Goal: Task Accomplishment & Management: Manage account settings

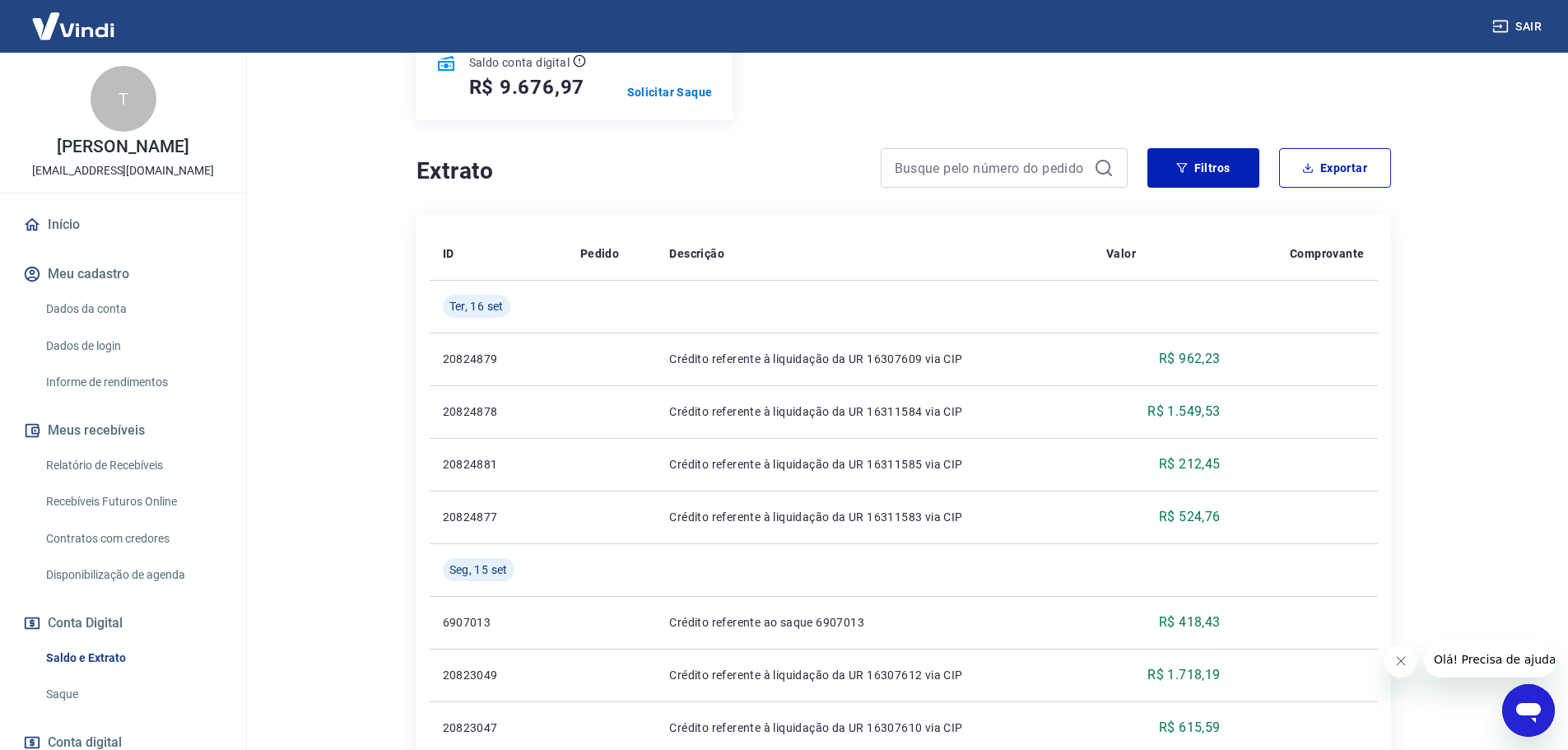
scroll to position [247, 0]
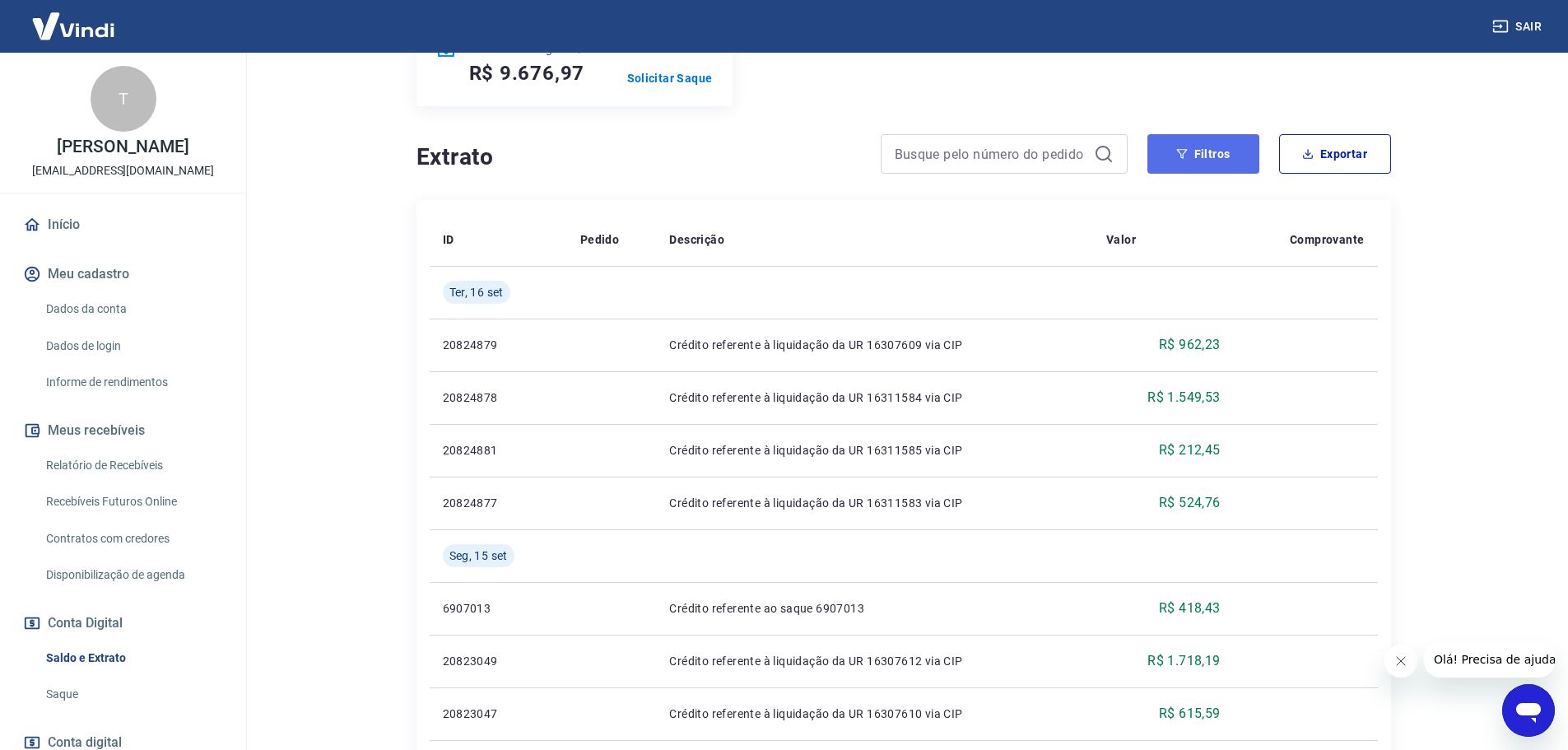
click at [1182, 151] on icon "button" at bounding box center [1182, 153] width 11 height 11
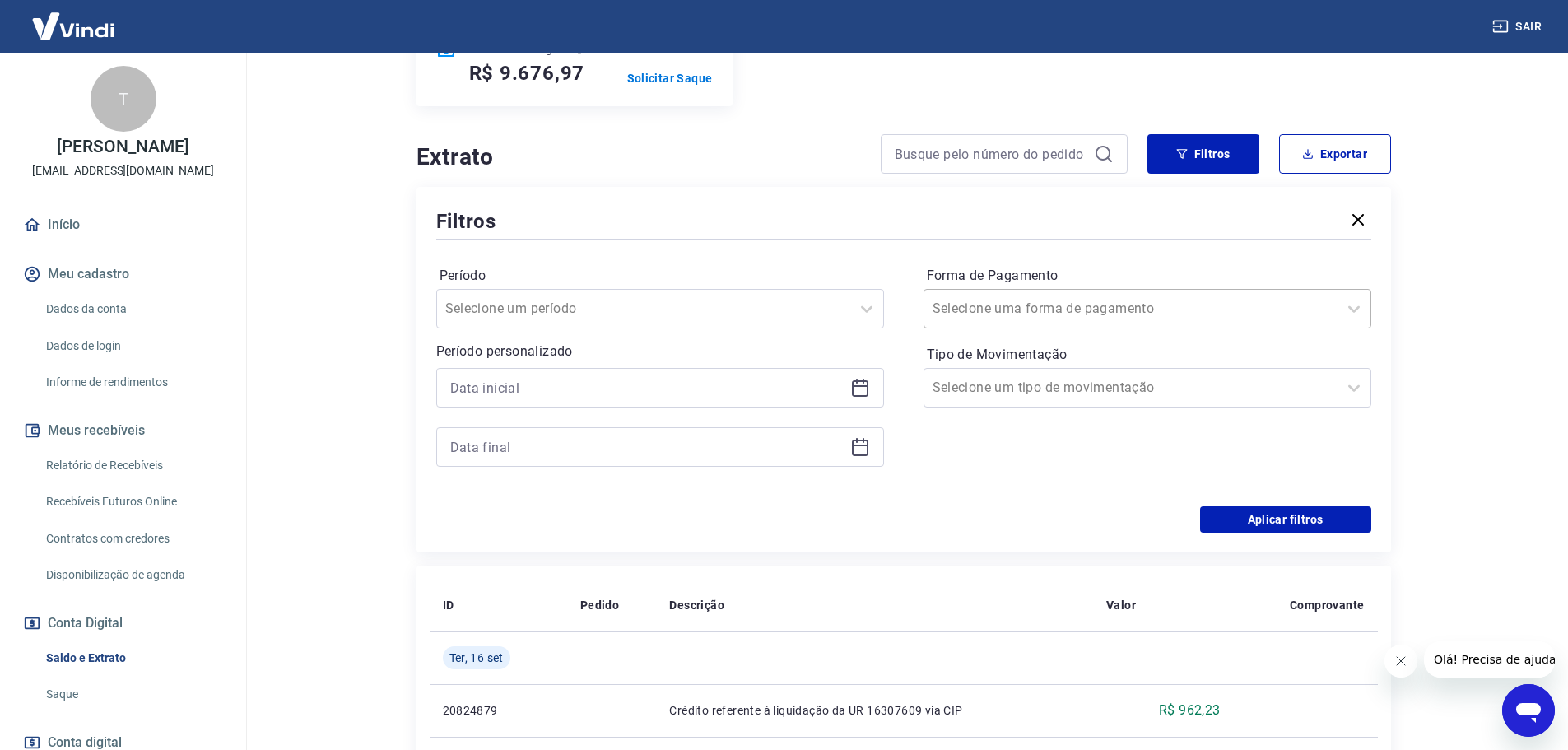
click at [1009, 308] on input "Forma de Pagamento" at bounding box center [1015, 308] width 166 height 20
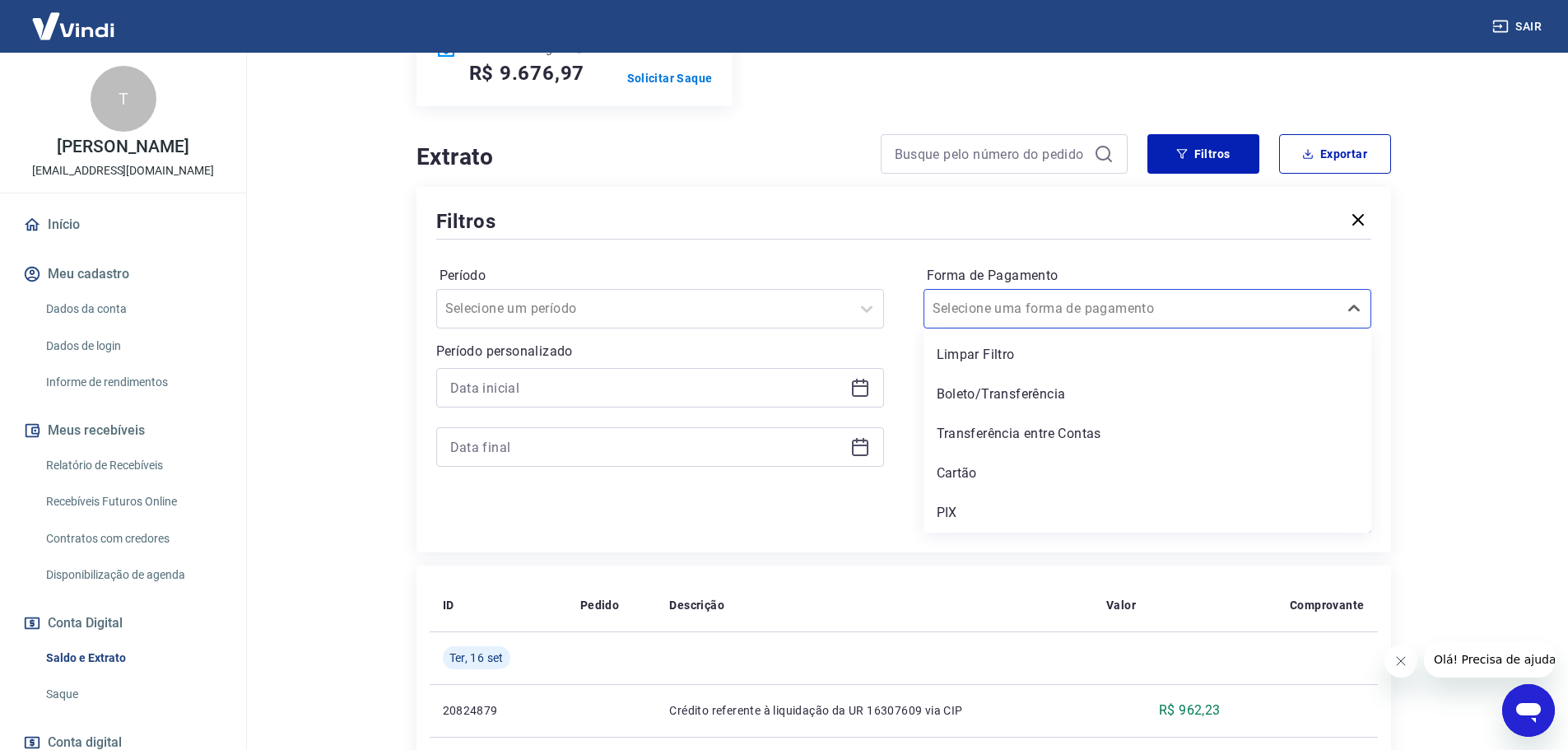
drag, startPoint x: 952, startPoint y: 251, endPoint x: 958, endPoint y: 271, distance: 20.9
click at [952, 251] on div "Período Selecione um período Período personalizado Forma de Pagamento option Li…" at bounding box center [903, 374] width 935 height 264
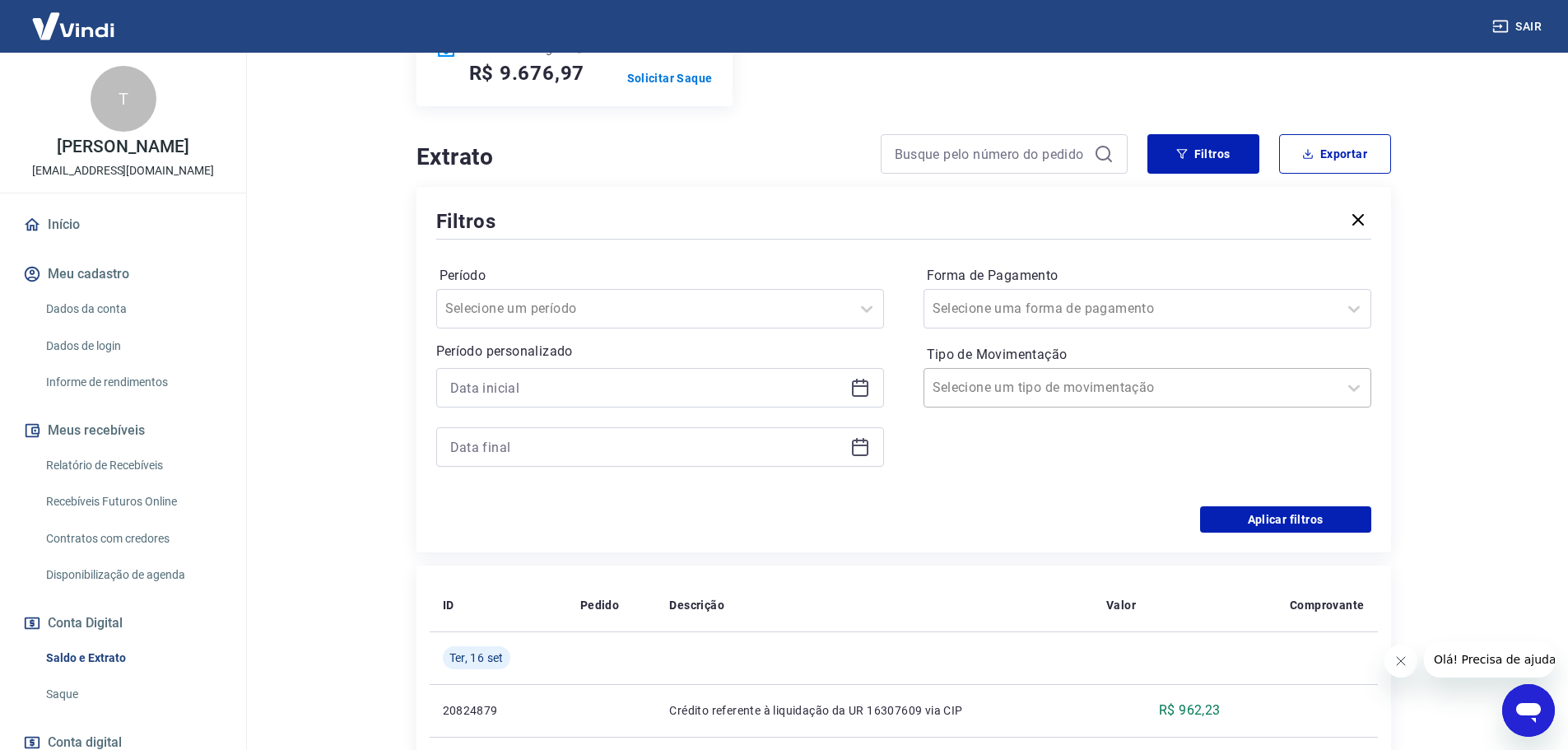
click at [1000, 377] on div at bounding box center [1131, 387] width 397 height 23
drag, startPoint x: 661, startPoint y: 514, endPoint x: 659, endPoint y: 494, distance: 20.1
click at [660, 509] on div "Aplicar filtros" at bounding box center [903, 519] width 935 height 26
click at [611, 312] on div at bounding box center [644, 309] width 397 height 23
drag, startPoint x: 982, startPoint y: 475, endPoint x: 982, endPoint y: 445, distance: 30.0
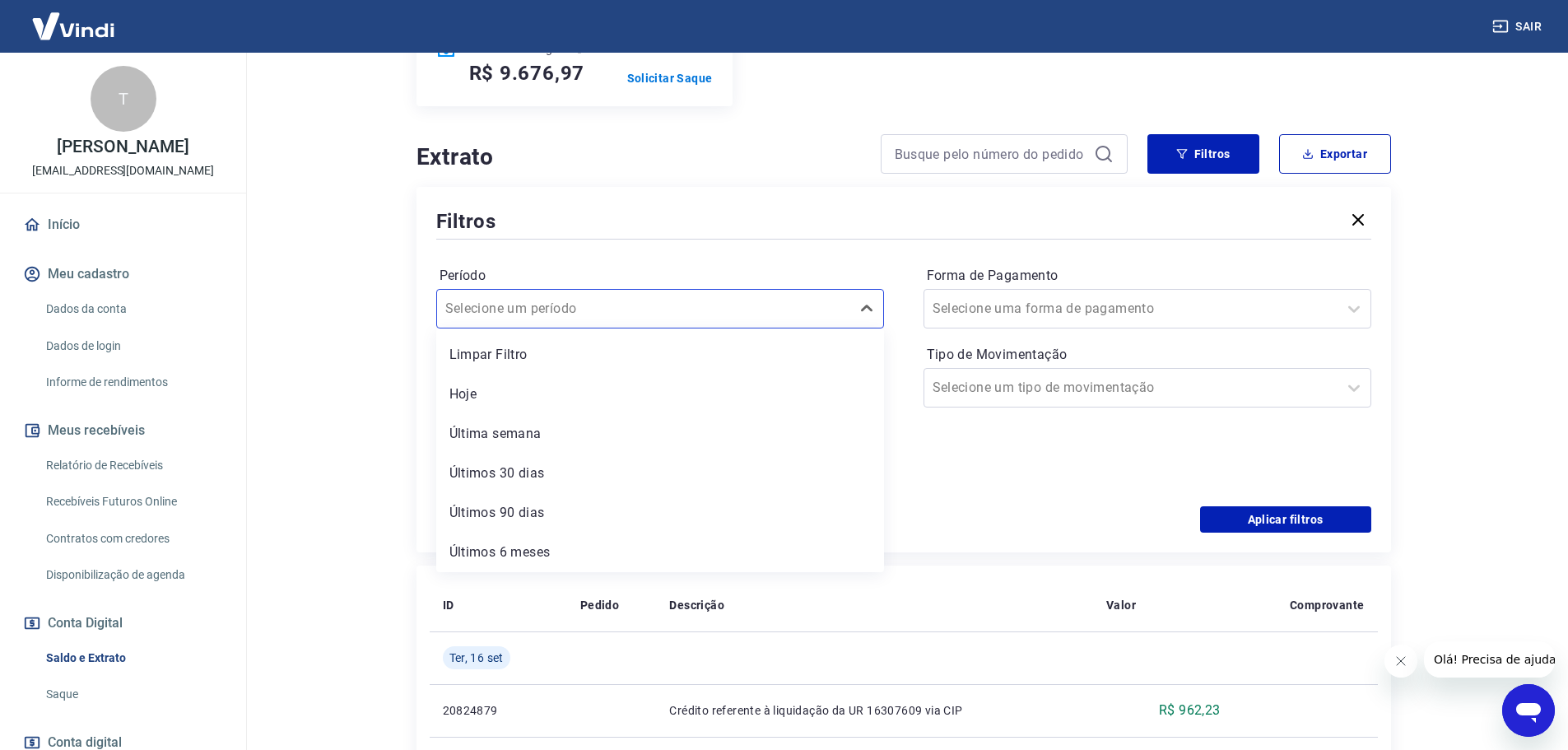
click at [982, 472] on div "Forma de Pagamento Selecione uma forma de pagamento Tipo de Movimentação Seleci…" at bounding box center [1148, 374] width 448 height 224
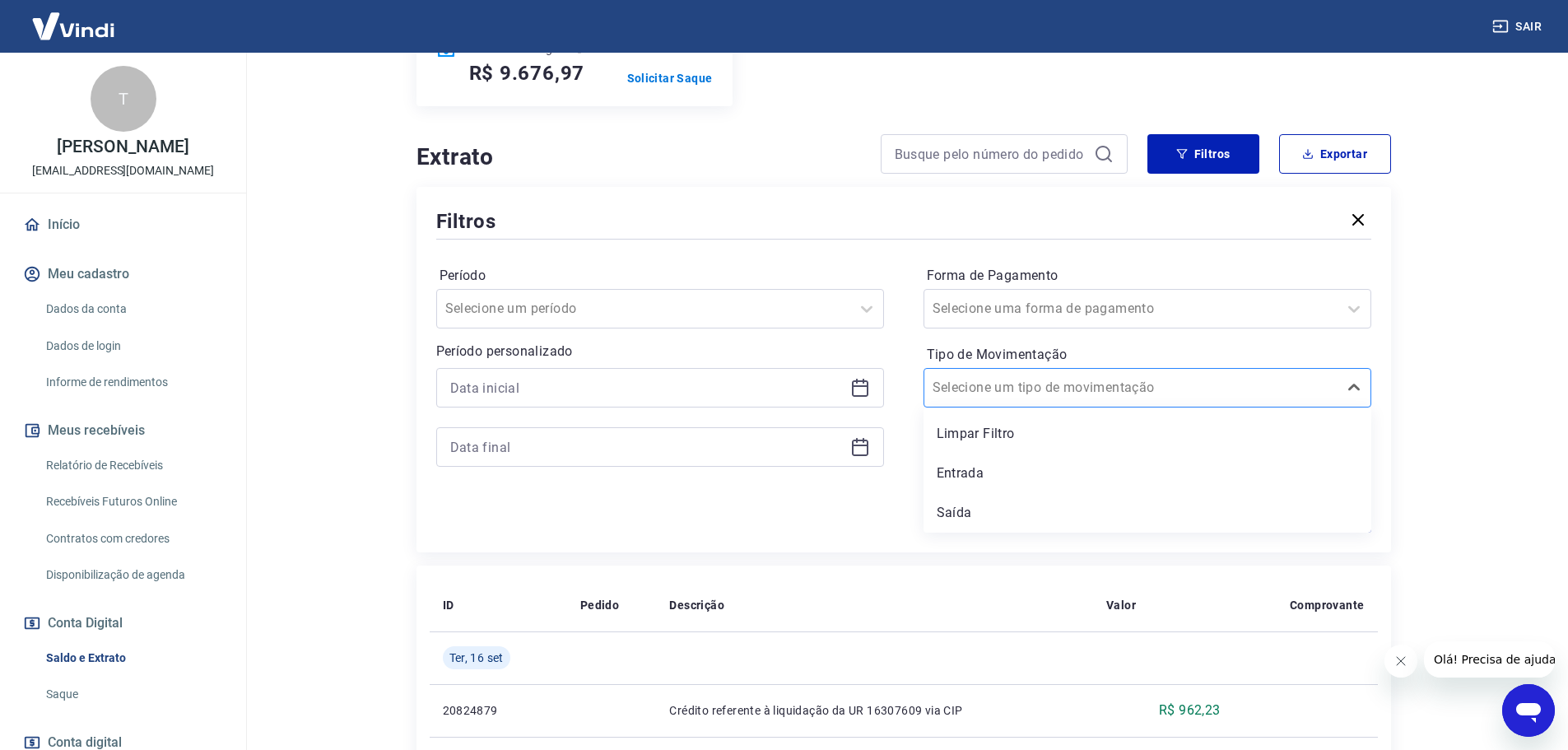
click at [1090, 399] on div "Selecione um tipo de movimentação" at bounding box center [1131, 388] width 413 height 30
click at [965, 509] on div "Saída" at bounding box center [1148, 513] width 448 height 33
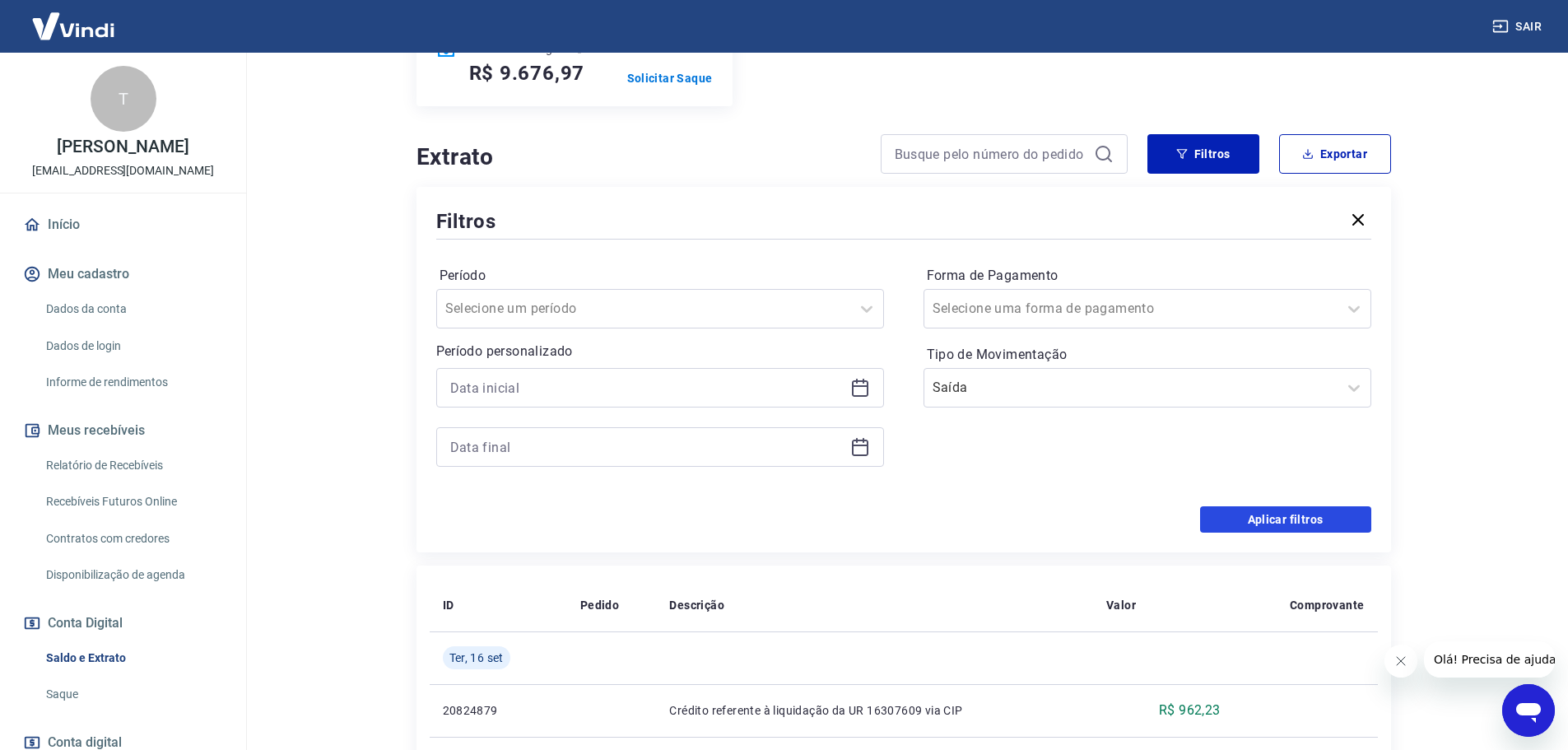
drag, startPoint x: 1235, startPoint y: 524, endPoint x: 1221, endPoint y: 515, distance: 16.6
click at [1236, 524] on button "Aplicar filtros" at bounding box center [1286, 519] width 171 height 26
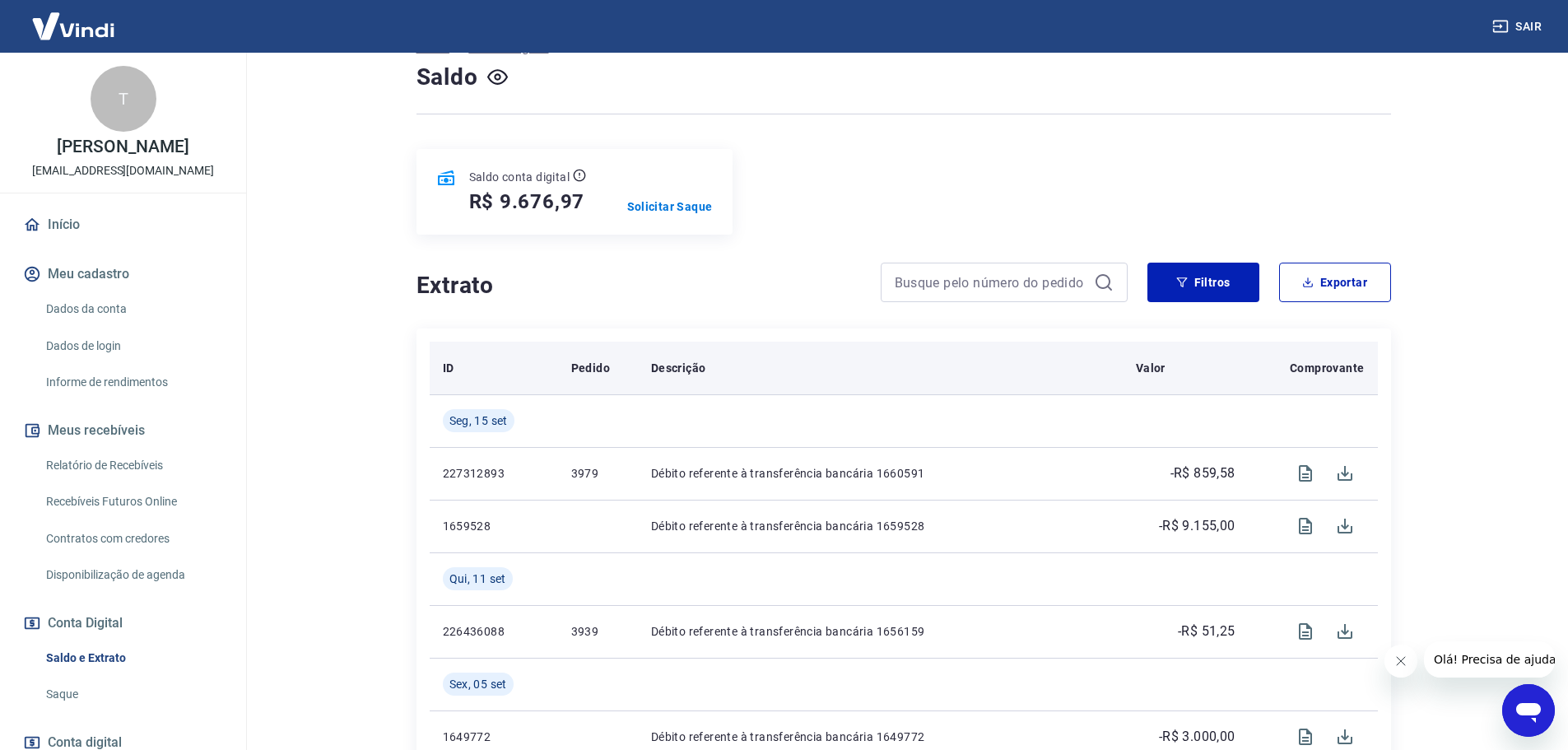
scroll to position [164, 0]
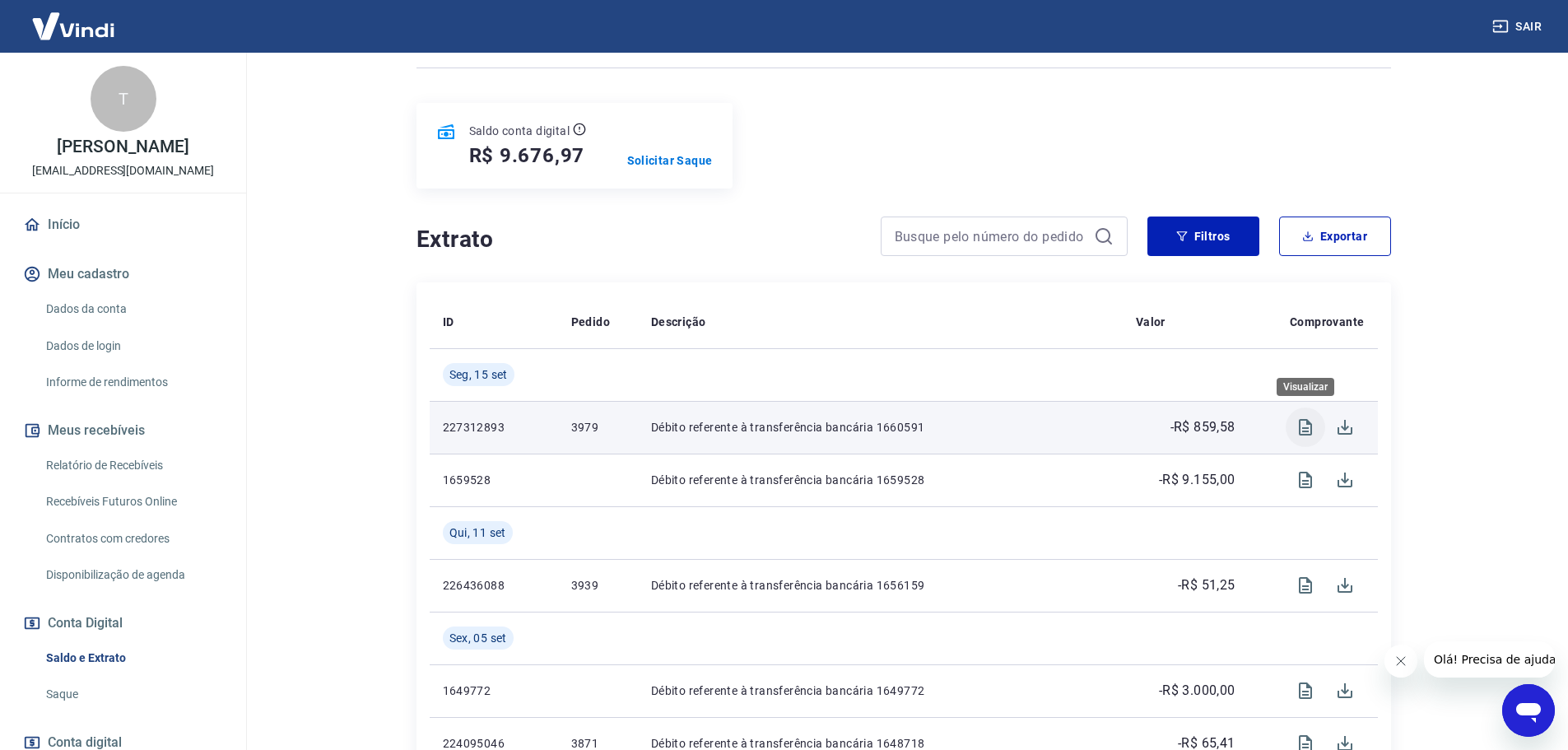
click at [1305, 430] on icon "Visualizar" at bounding box center [1305, 427] width 20 height 20
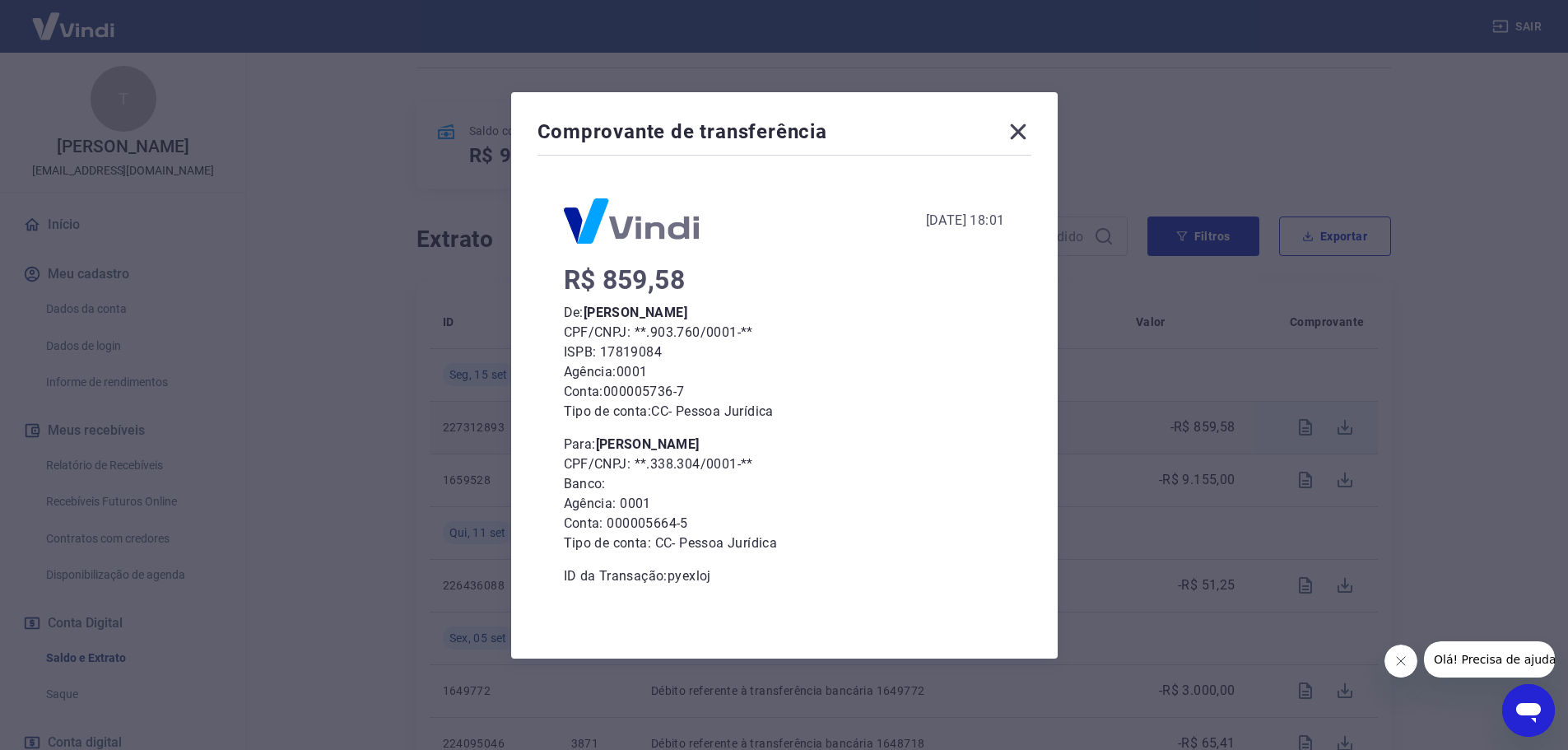
click at [1023, 133] on icon at bounding box center [1018, 131] width 16 height 16
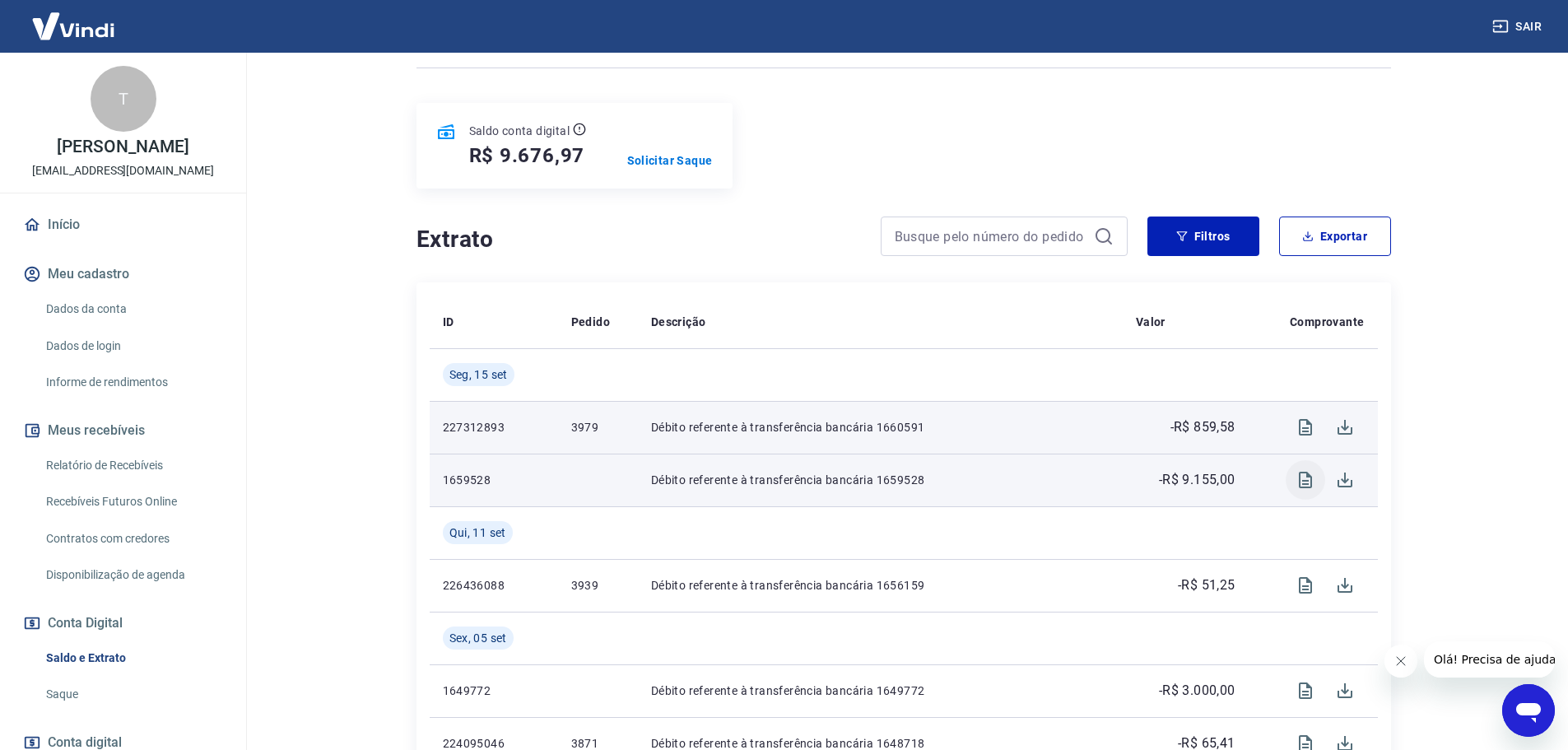
click at [1305, 480] on icon "Visualizar" at bounding box center [1305, 479] width 13 height 17
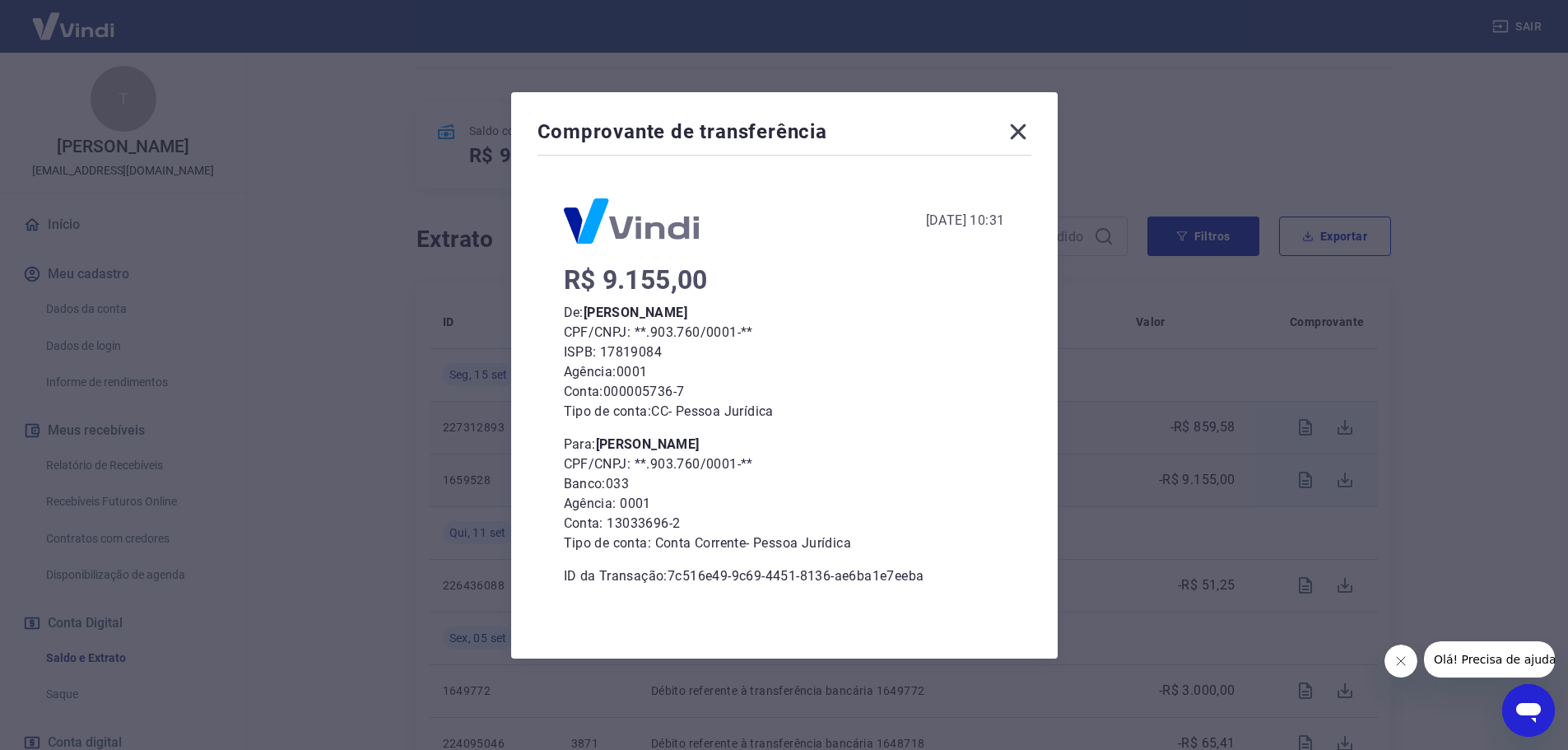
click at [1032, 128] on icon at bounding box center [1018, 131] width 26 height 26
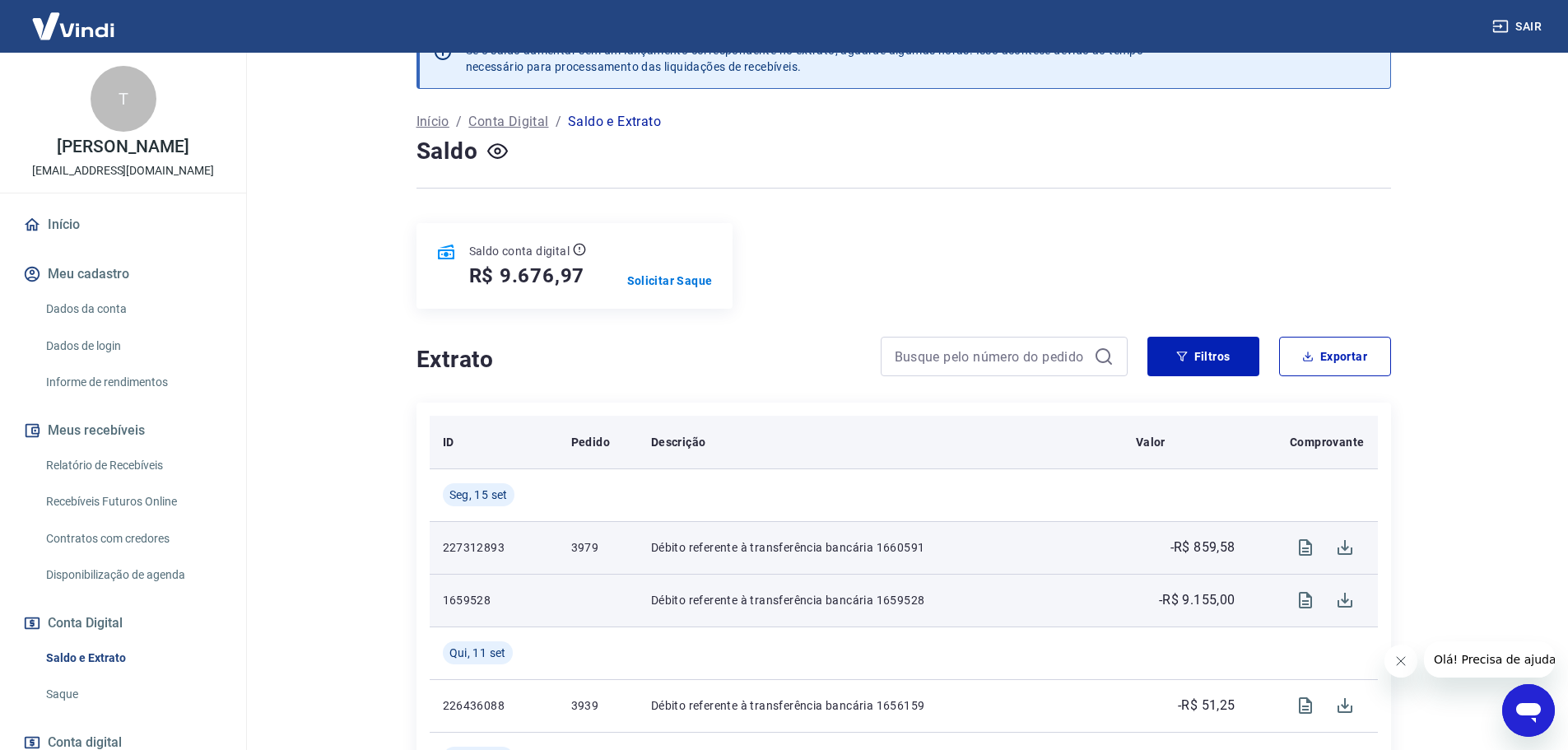
scroll to position [0, 0]
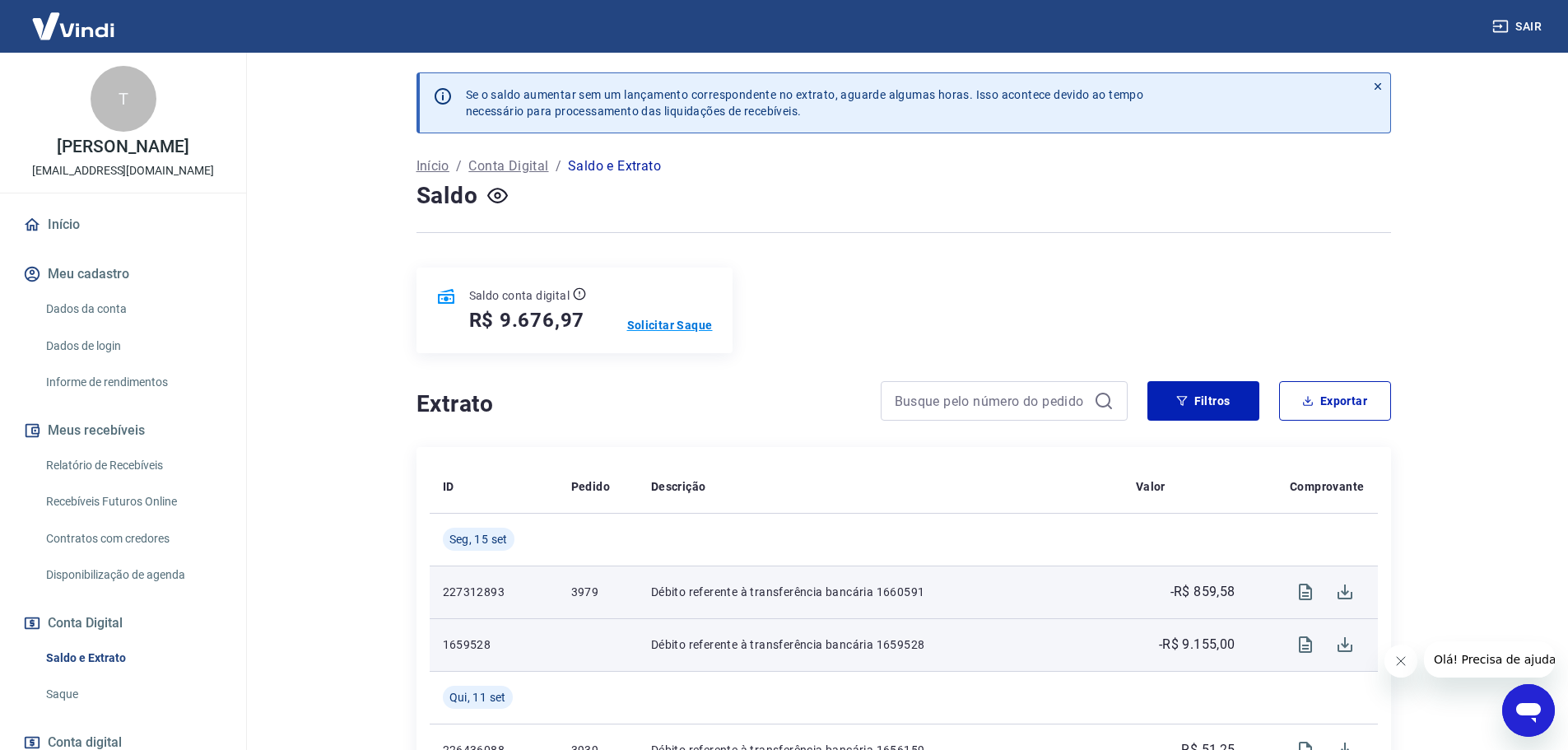
click at [678, 318] on p "Solicitar Saque" at bounding box center [670, 325] width 85 height 17
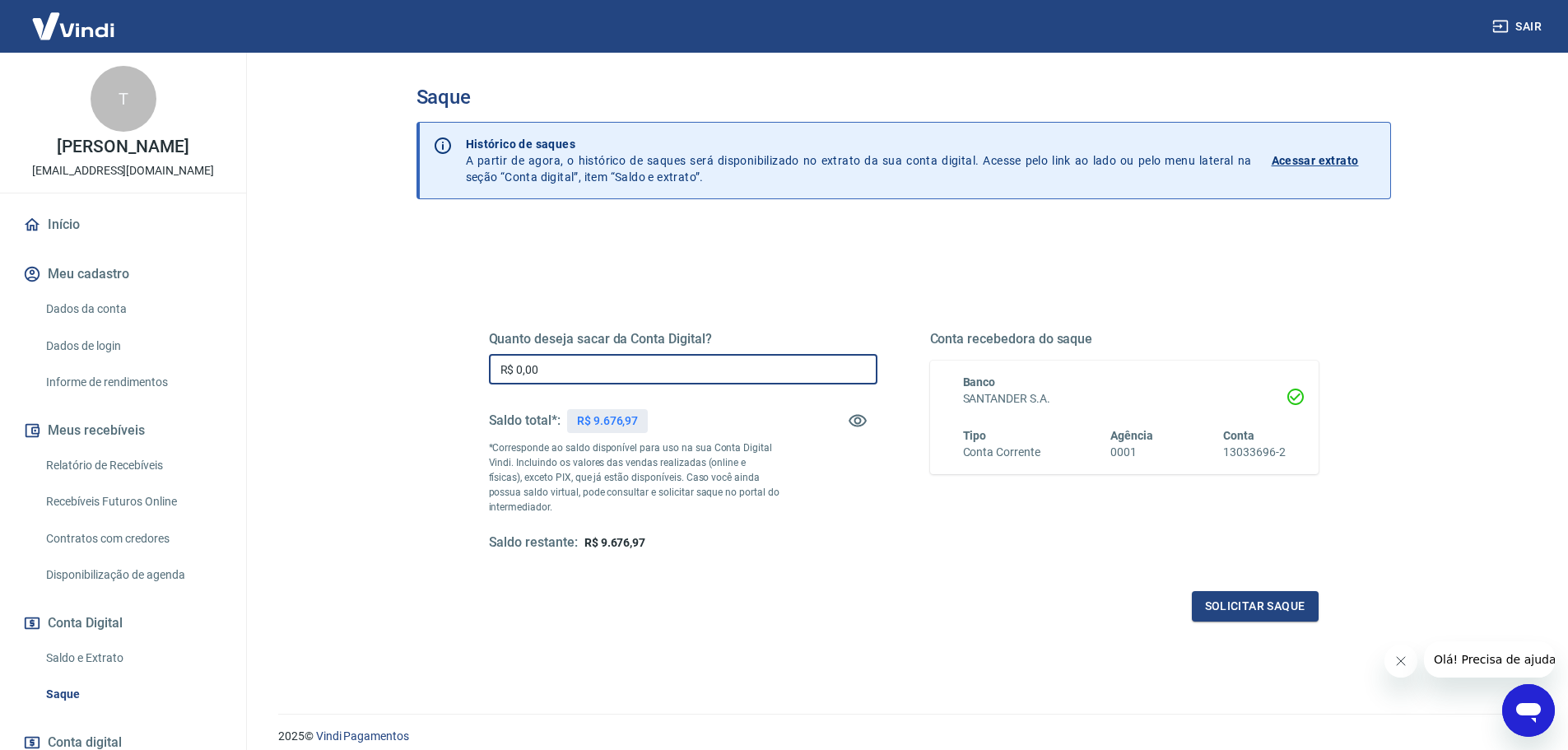
click at [772, 385] on input "R$ 0,00" at bounding box center [683, 369] width 389 height 30
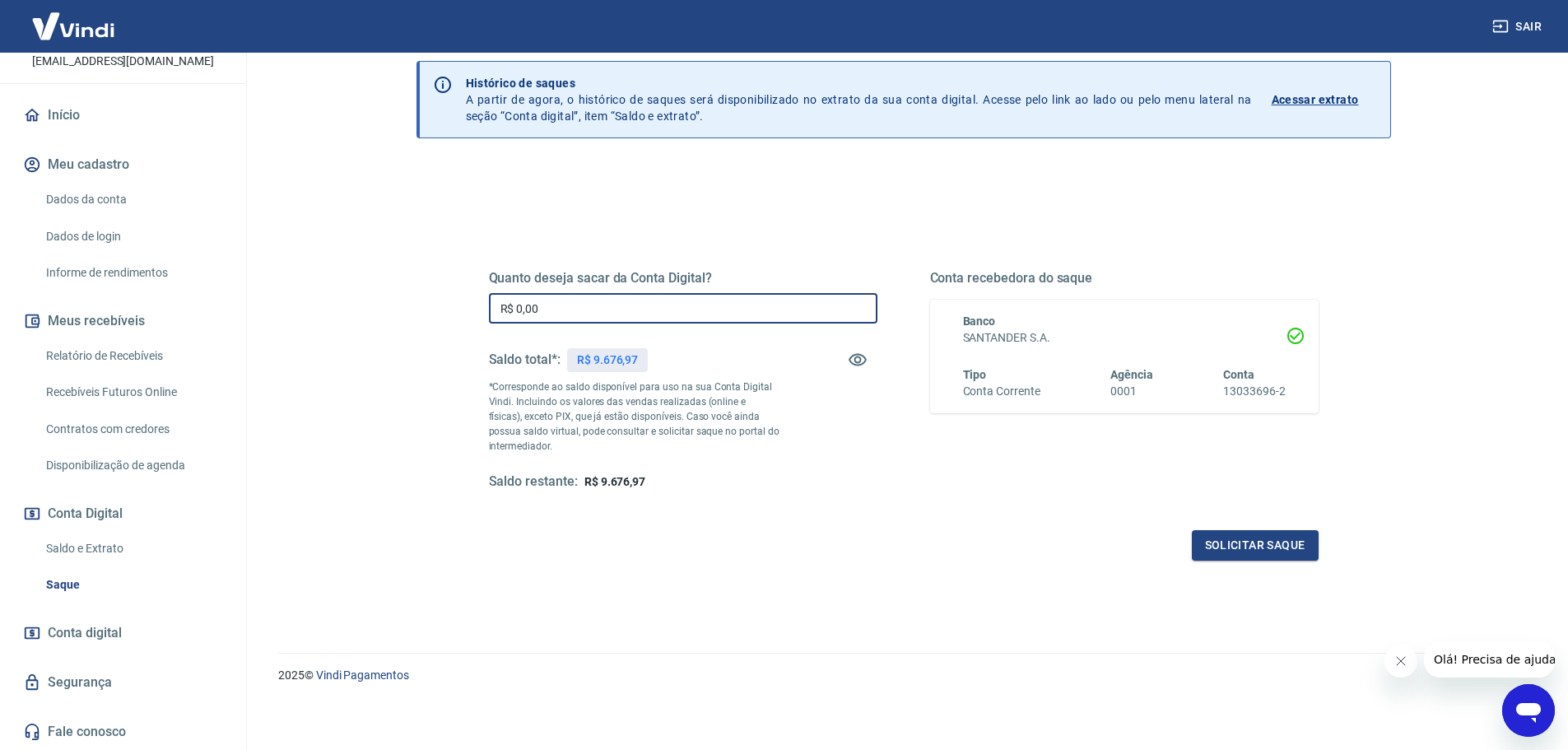
scroll to position [64, 0]
click at [90, 547] on link "Saldo e Extrato" at bounding box center [132, 548] width 187 height 34
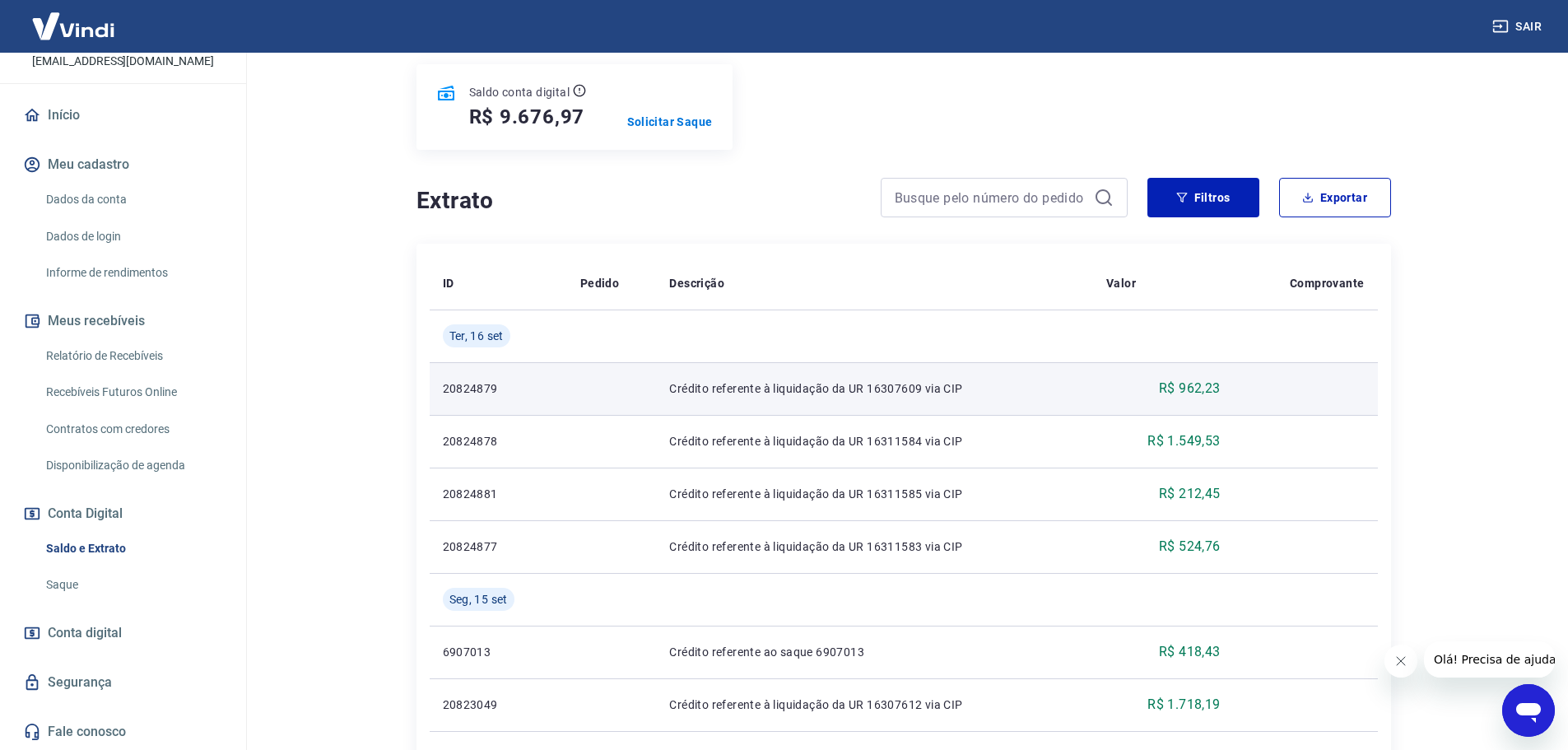
scroll to position [164, 0]
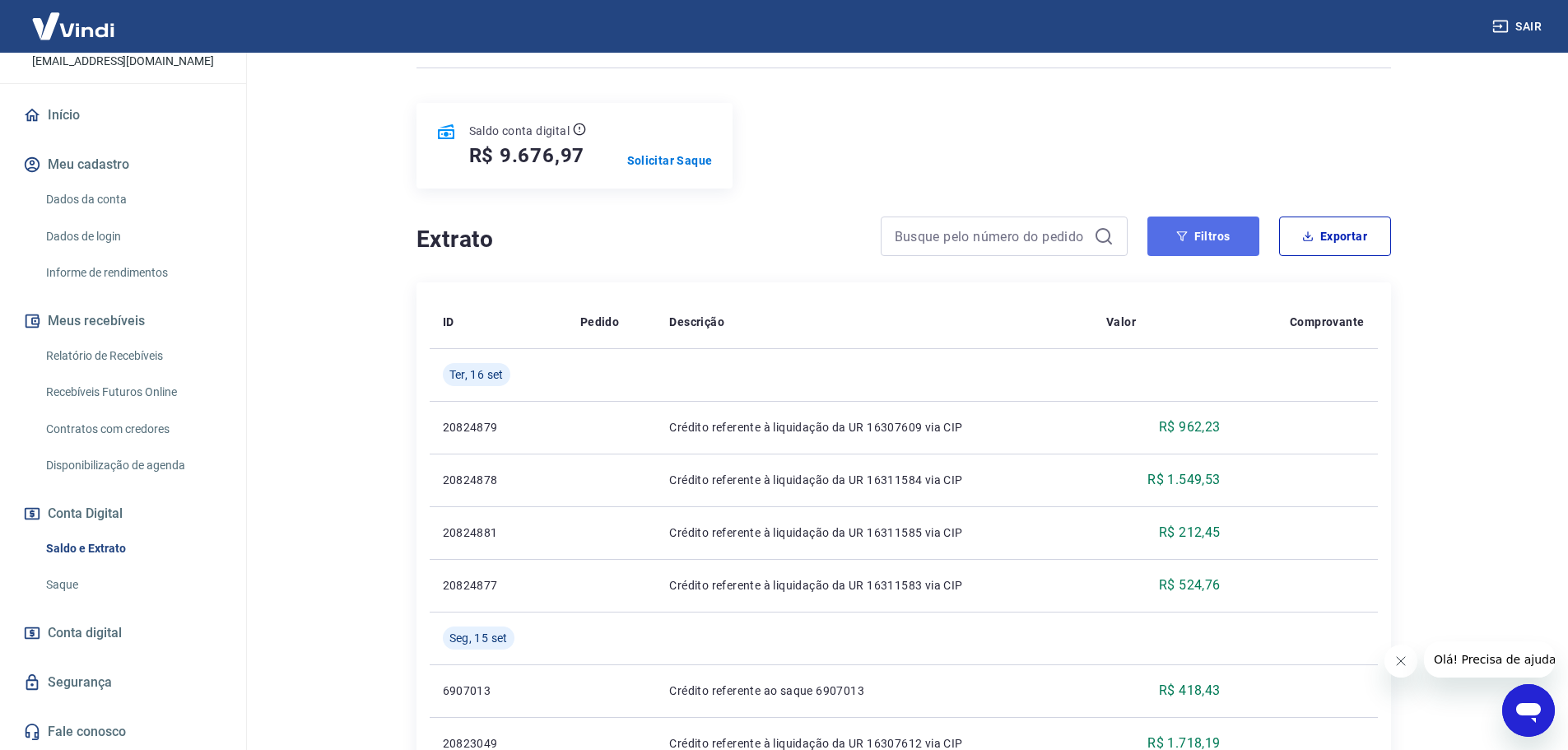
click at [1204, 248] on button "Filtros" at bounding box center [1203, 236] width 112 height 39
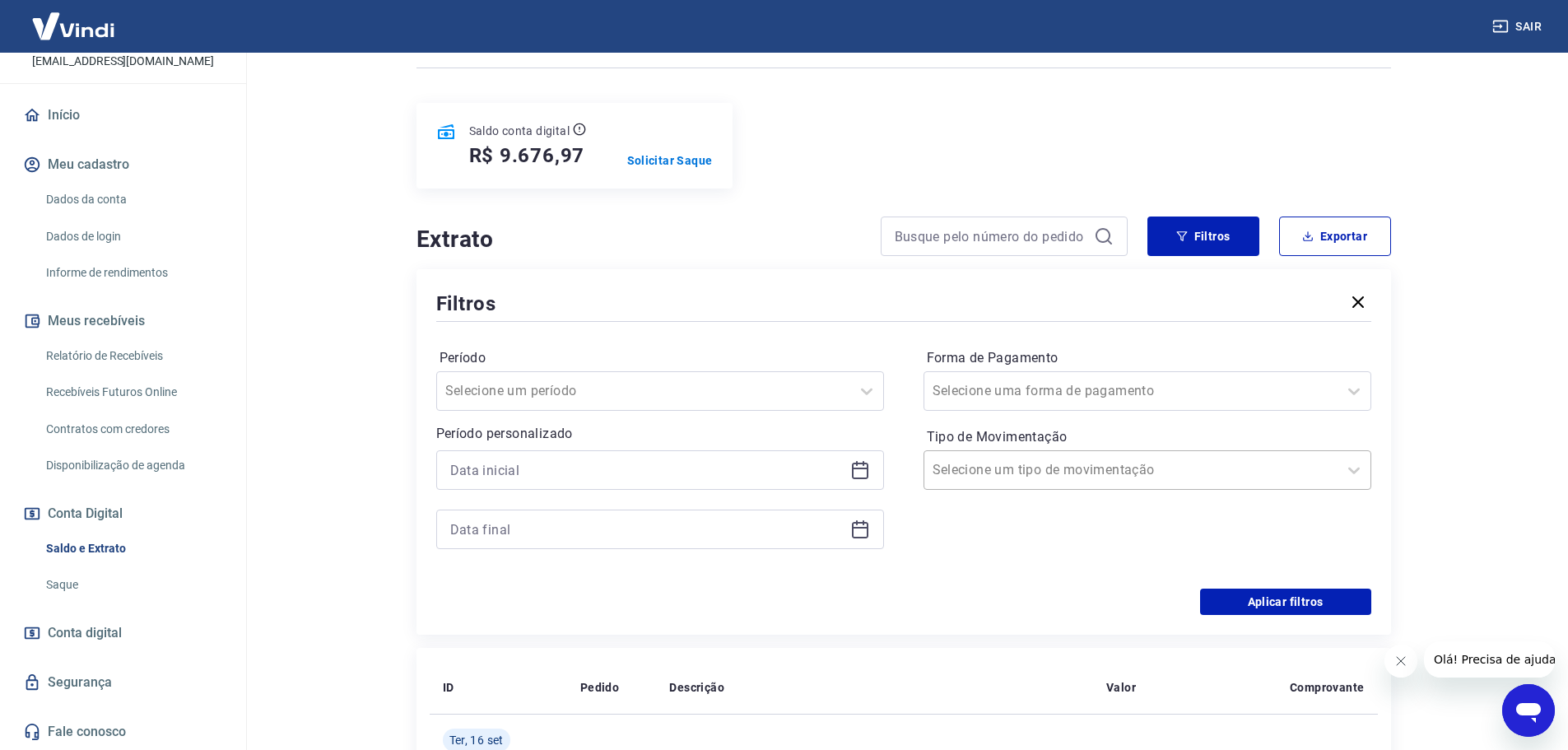
click at [995, 467] on input "Tipo de Movimentação" at bounding box center [1015, 470] width 166 height 20
click at [988, 579] on div "Saída" at bounding box center [1148, 595] width 448 height 33
click at [1265, 596] on button "Aplicar filtros" at bounding box center [1286, 602] width 171 height 26
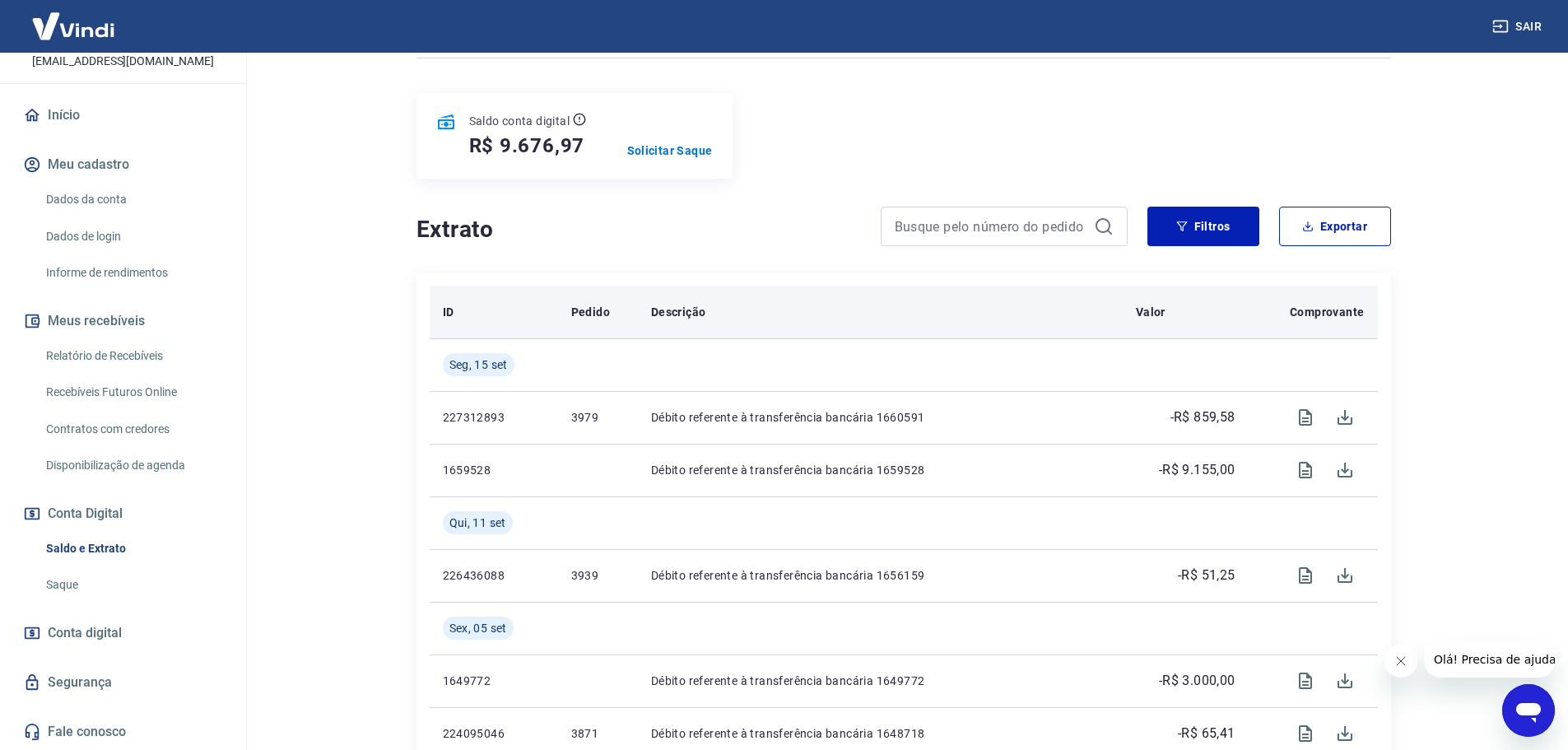
scroll to position [247, 0]
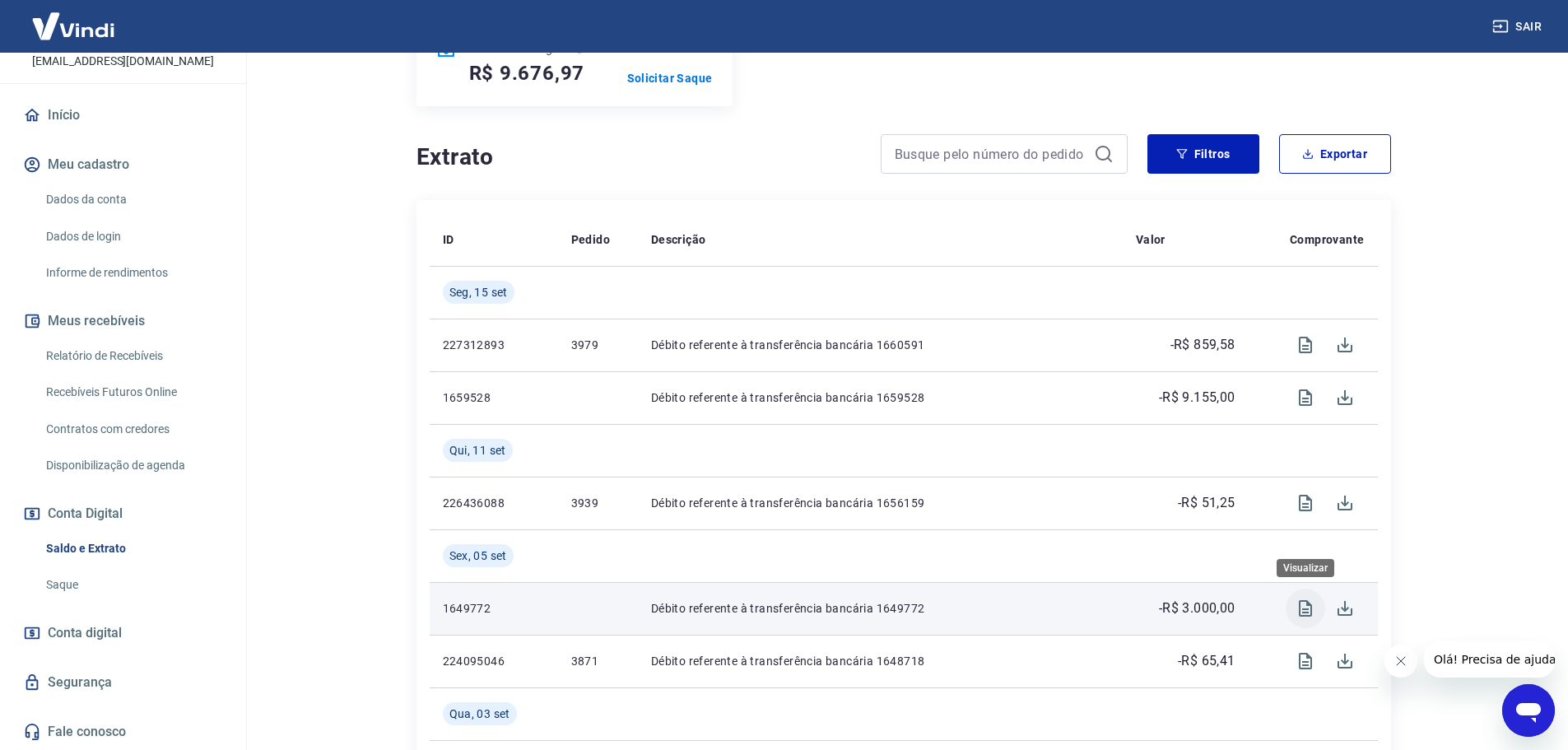
click at [1297, 612] on icon "Visualizar" at bounding box center [1305, 608] width 20 height 20
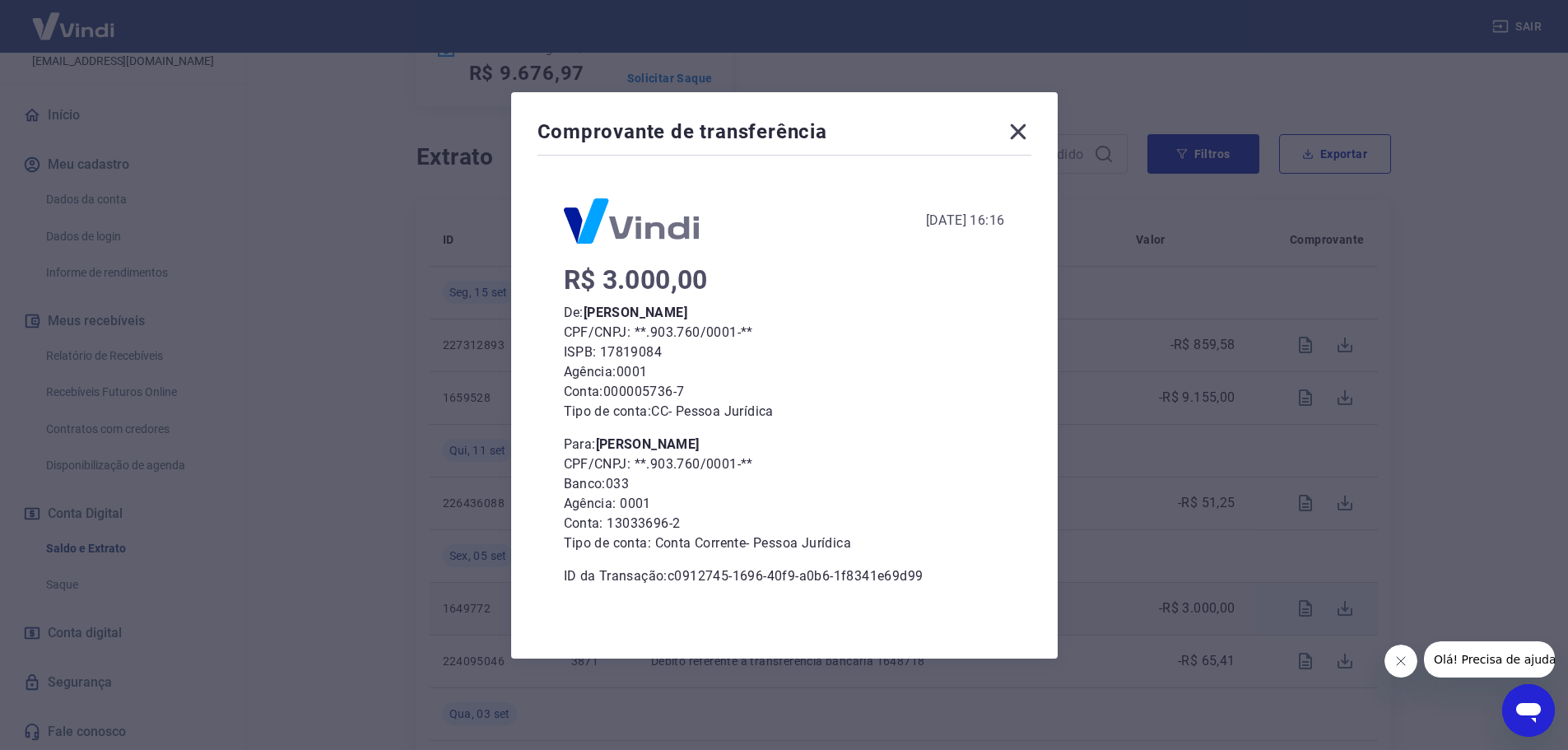
click at [1032, 128] on icon at bounding box center [1018, 131] width 26 height 26
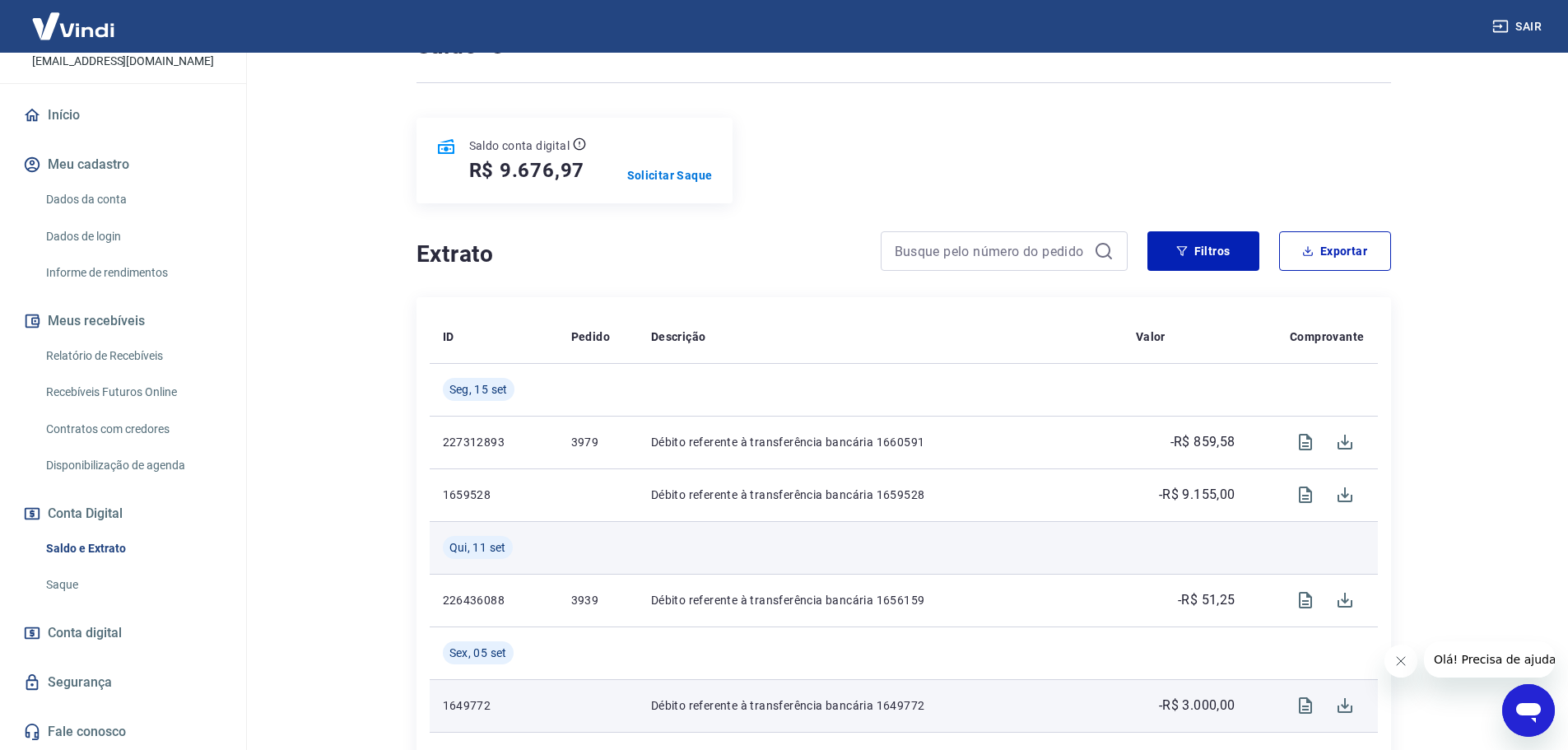
scroll to position [83, 0]
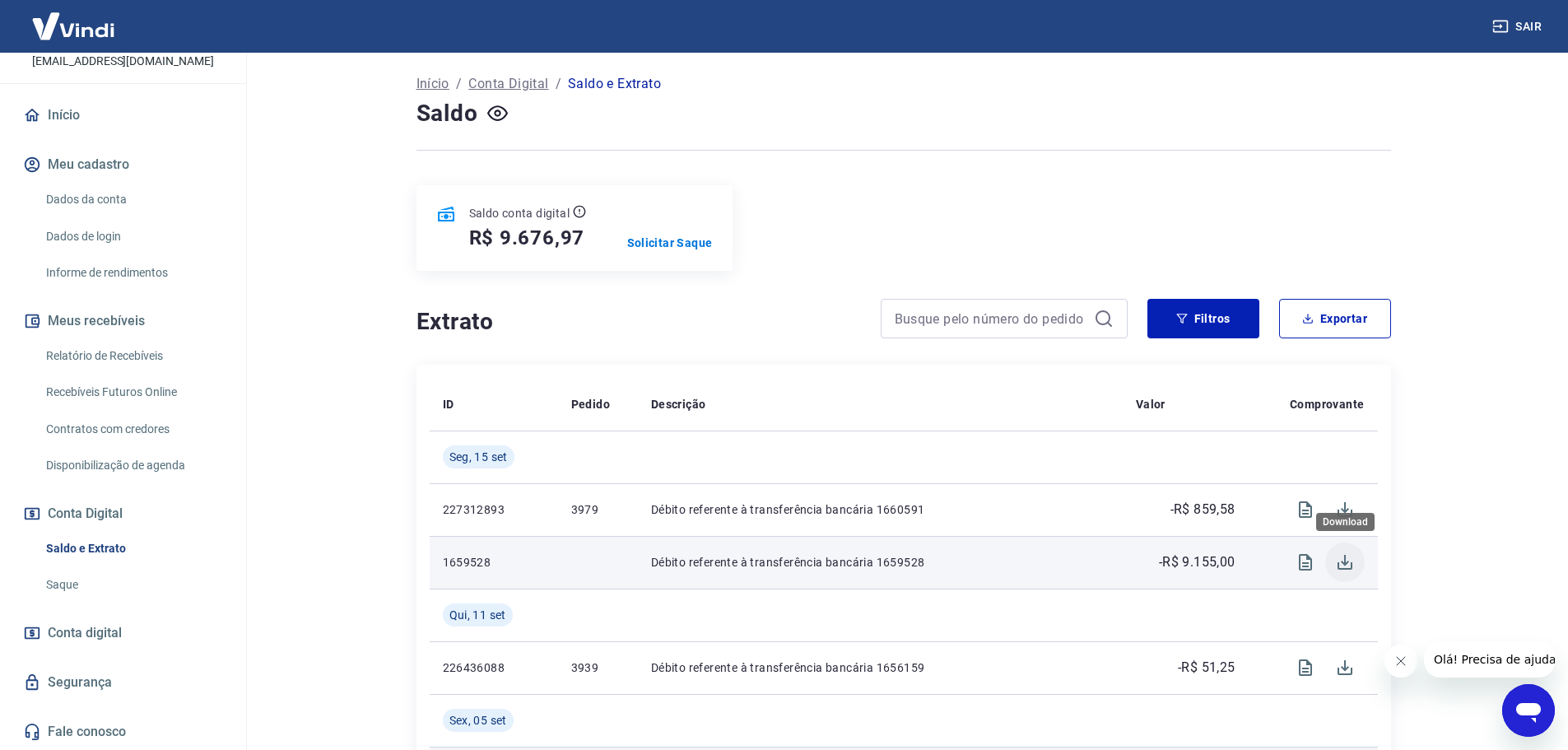
click at [1338, 560] on icon "Download" at bounding box center [1345, 562] width 20 height 20
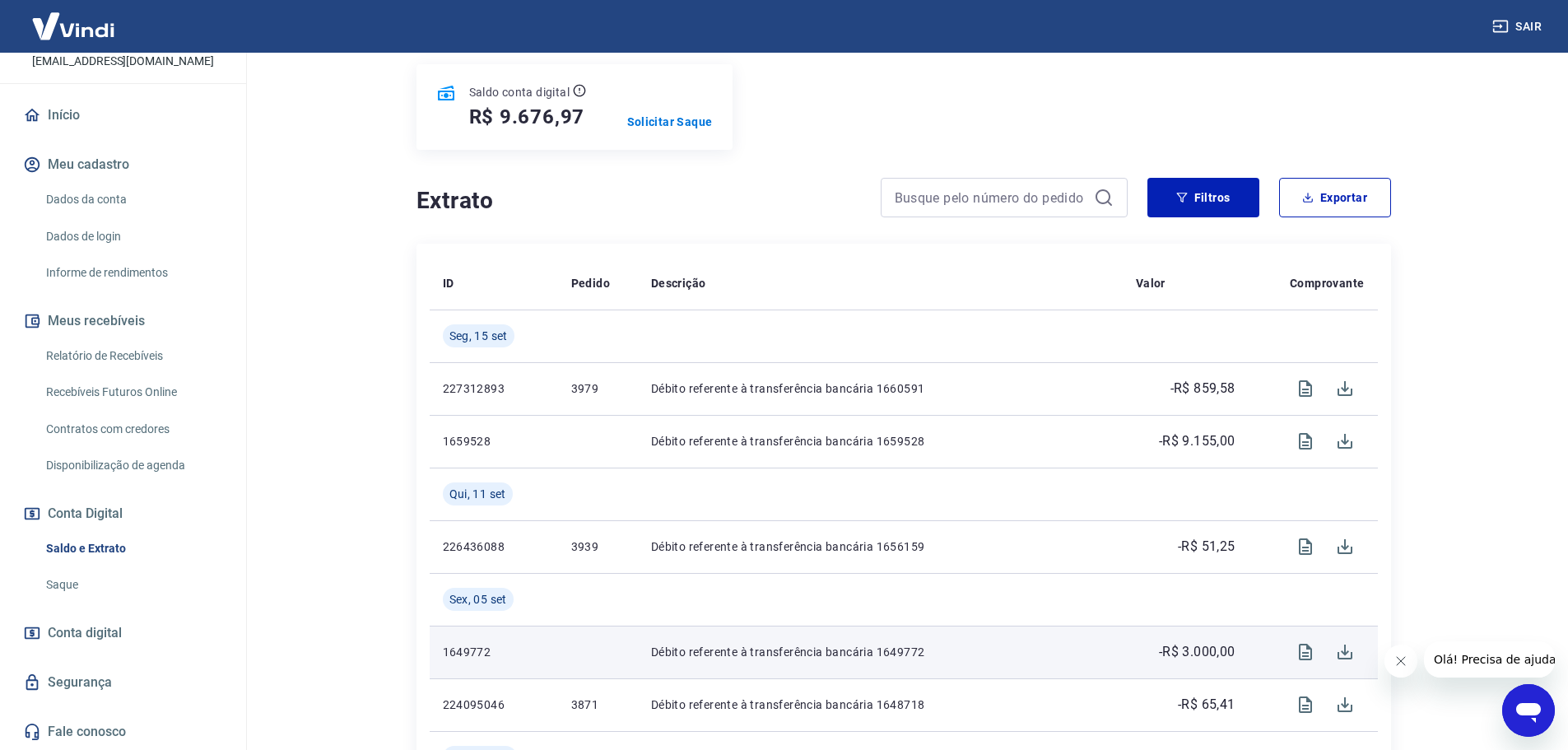
scroll to position [164, 0]
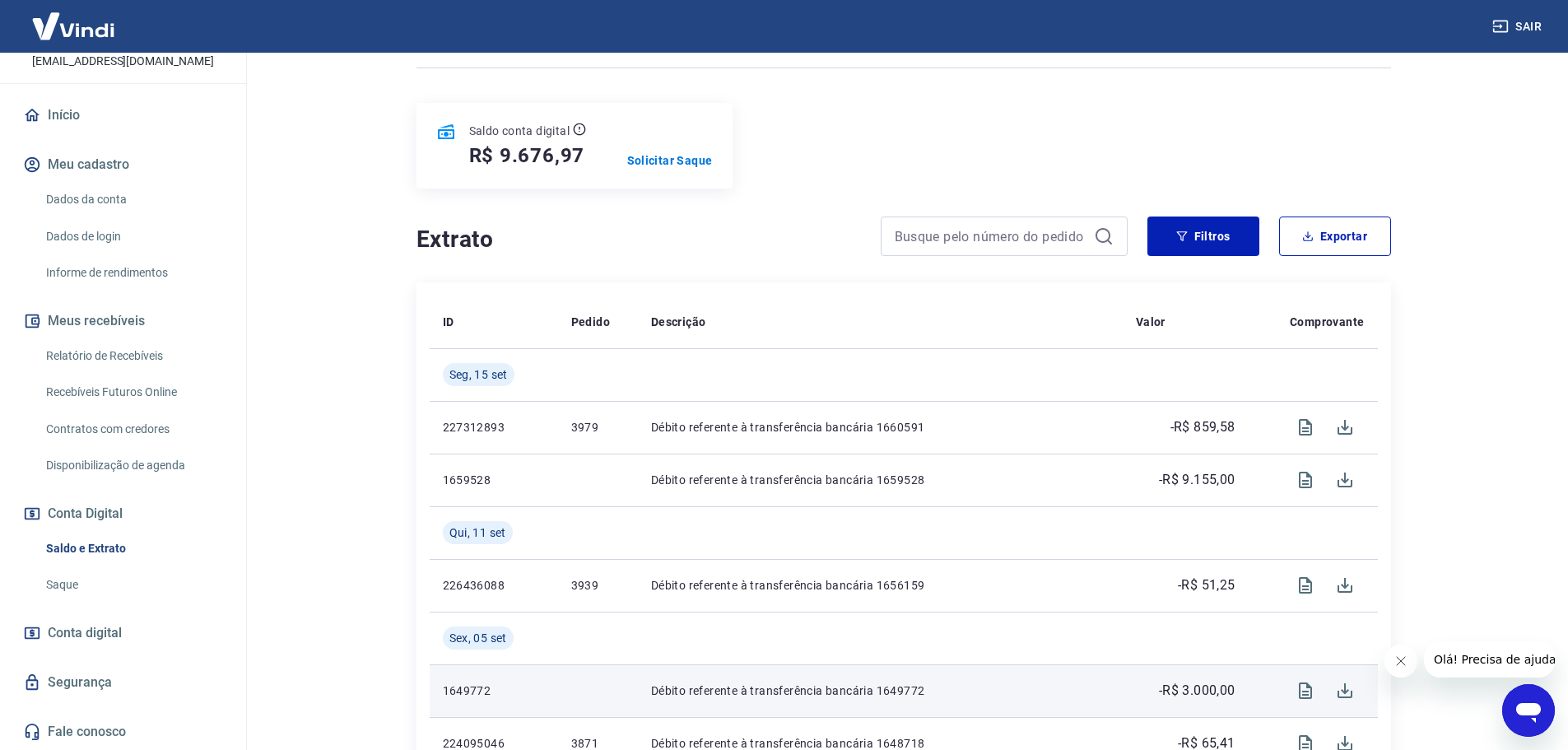
click at [97, 647] on link "Conta digital" at bounding box center [123, 633] width 206 height 37
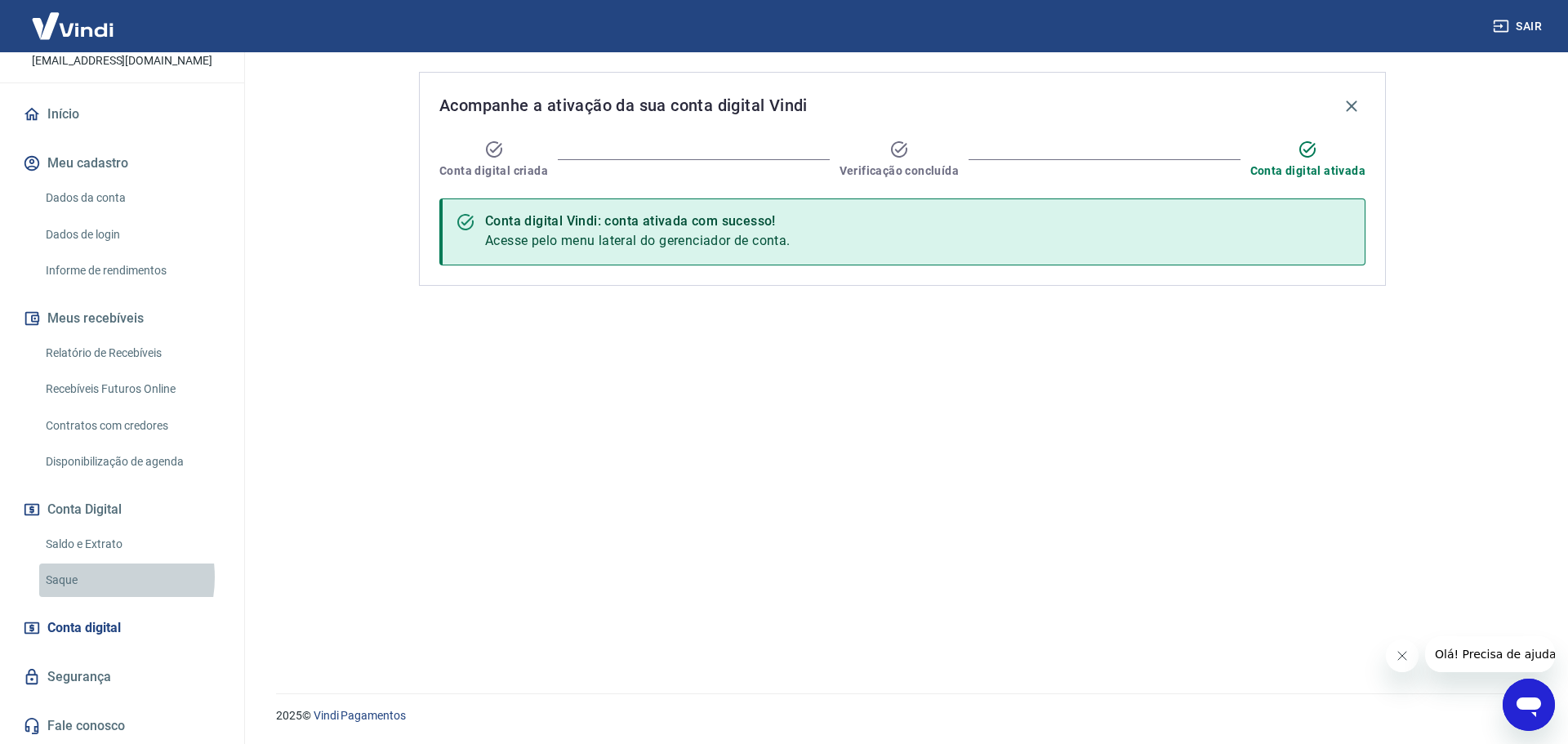
click at [84, 577] on link "Saque" at bounding box center [131, 580] width 186 height 34
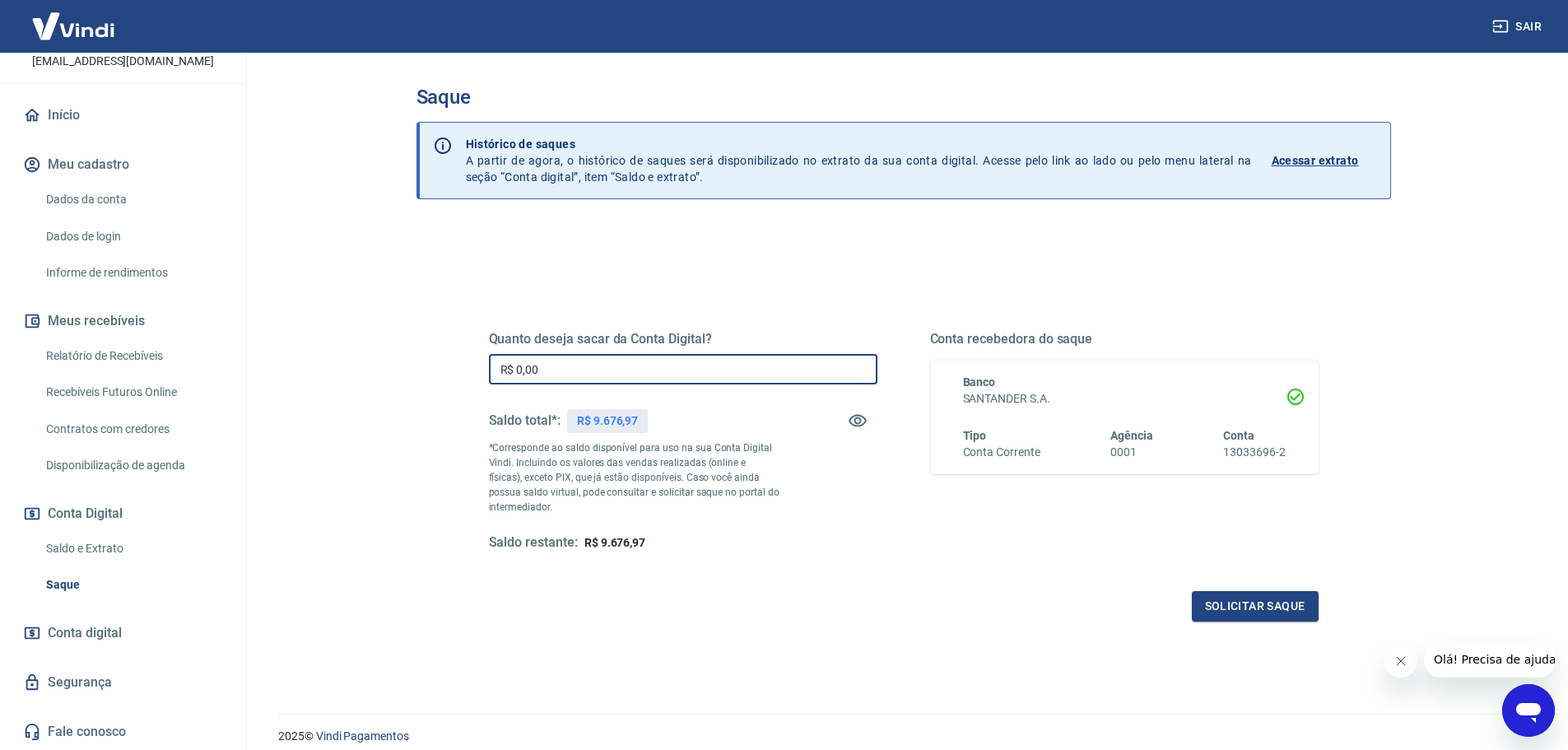
click at [551, 372] on input "R$ 0,00" at bounding box center [683, 369] width 389 height 30
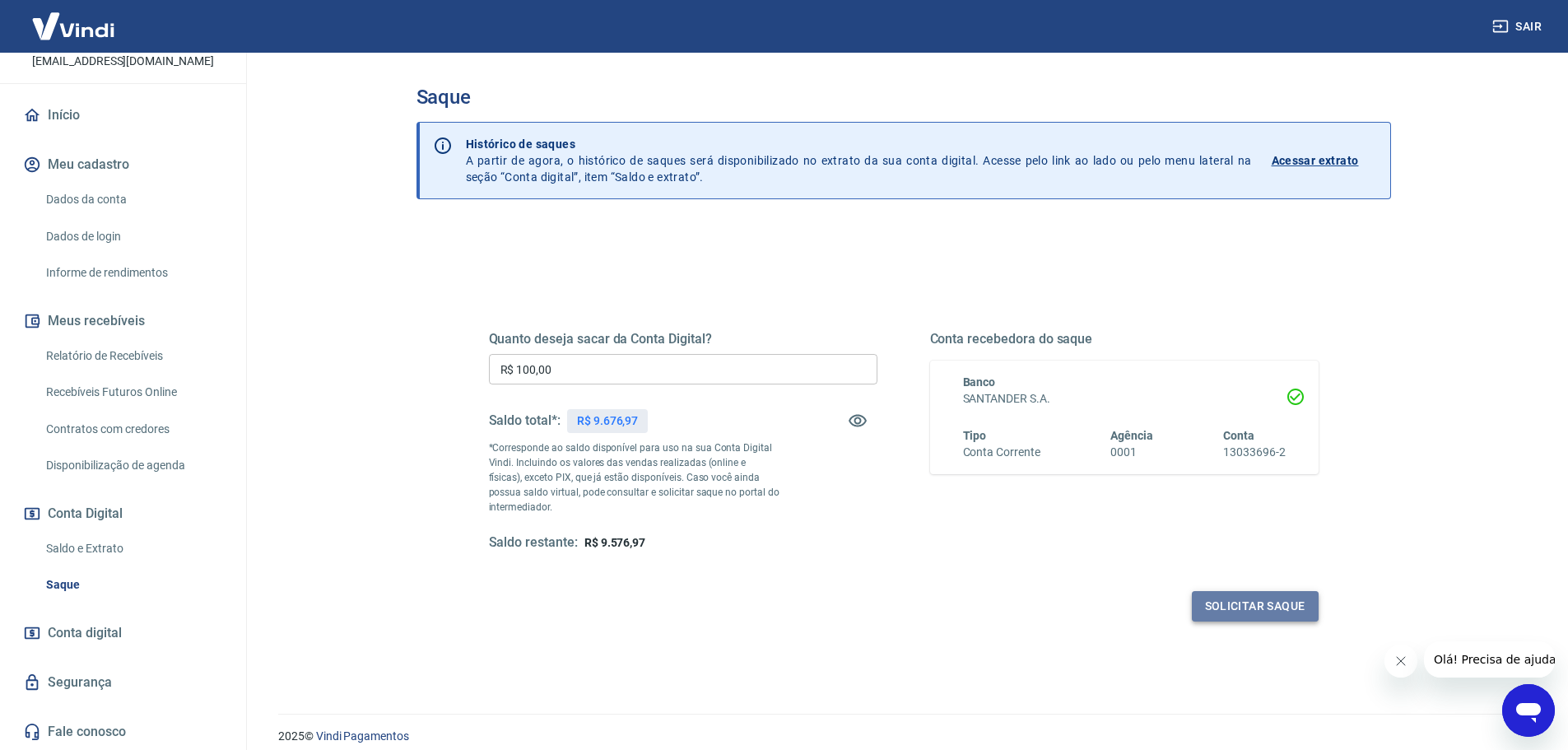
click at [1250, 607] on button "Solicitar saque" at bounding box center [1256, 606] width 127 height 30
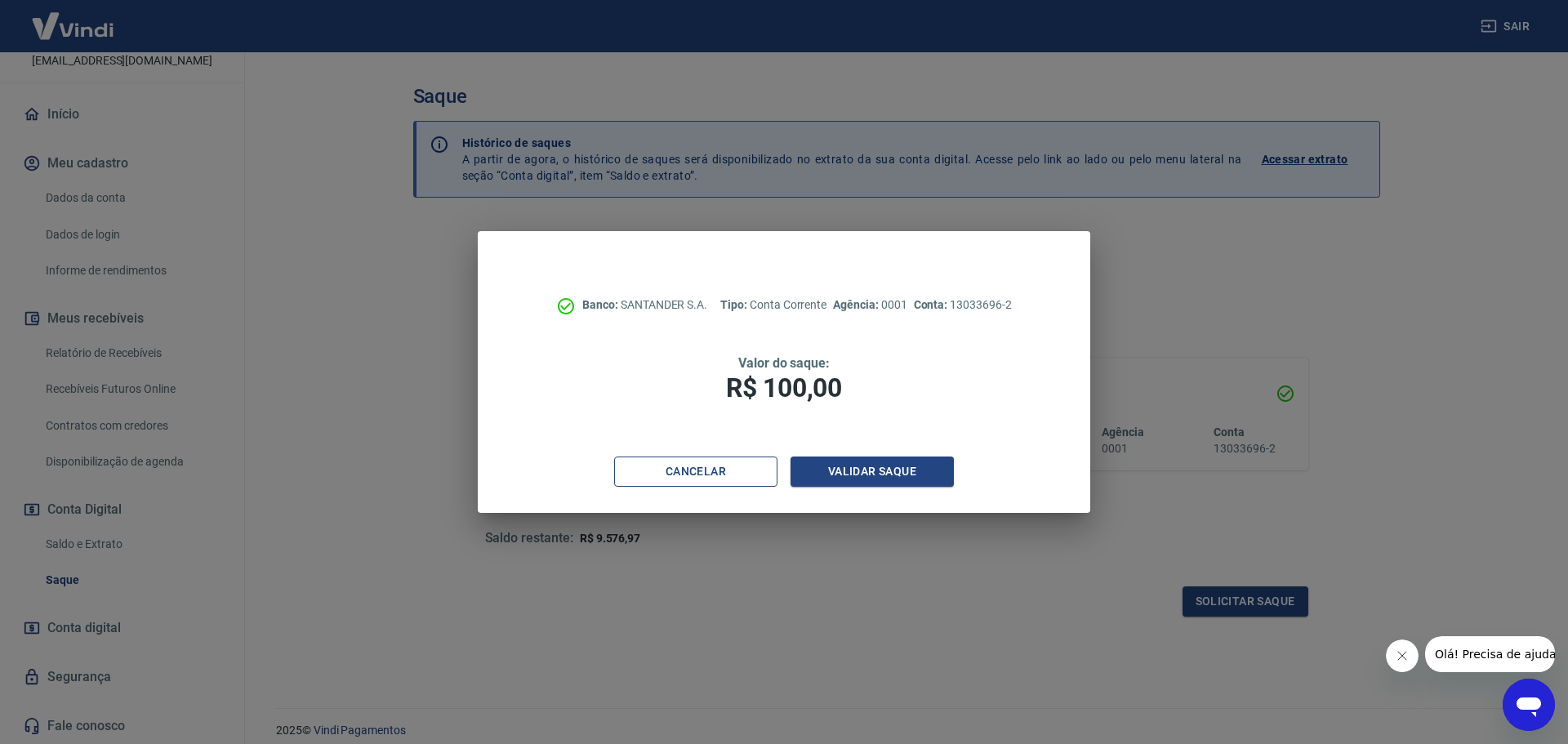
click at [730, 481] on button "Cancelar" at bounding box center [696, 471] width 163 height 30
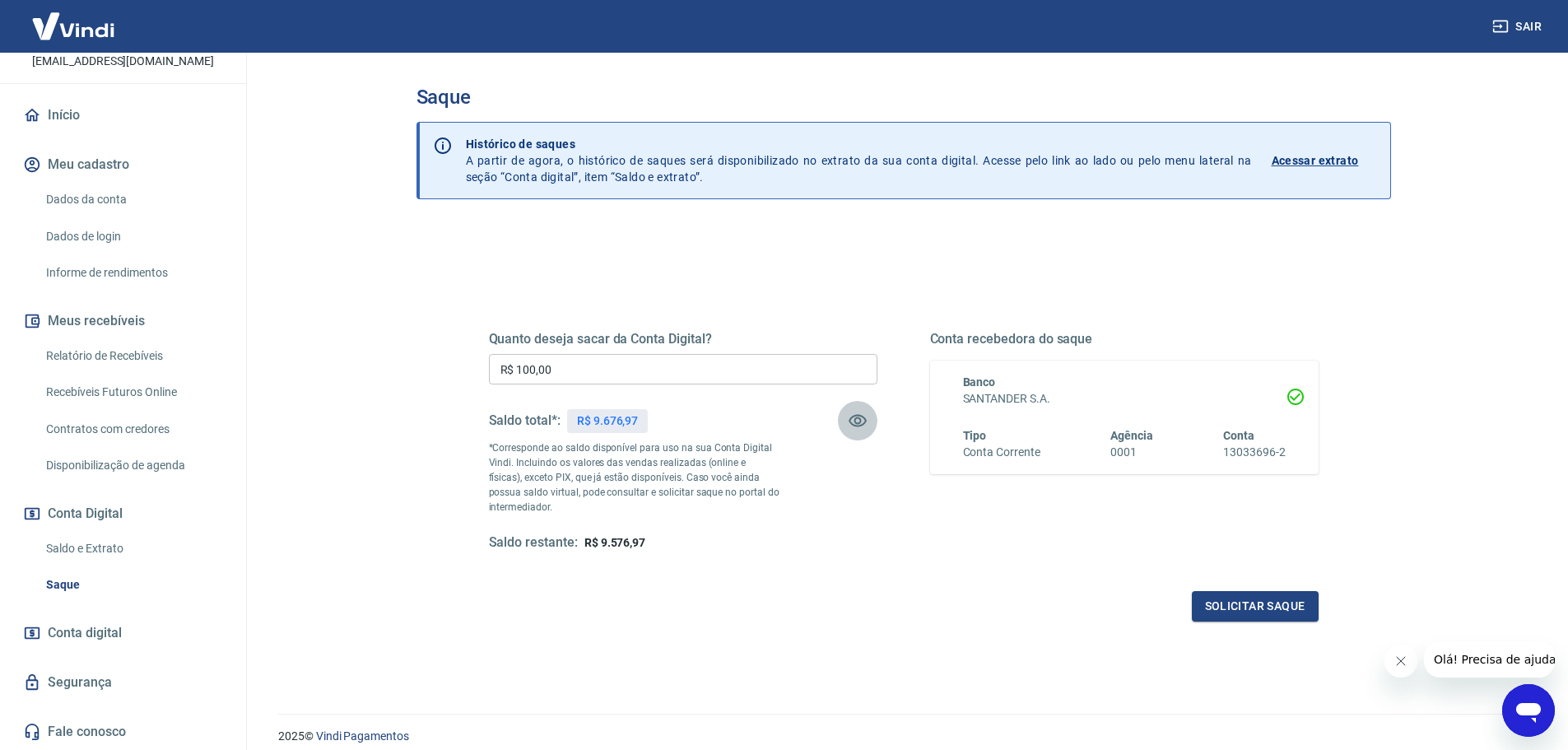
click at [859, 418] on icon "button" at bounding box center [858, 420] width 20 height 20
click at [638, 375] on input "R$ 100,00" at bounding box center [683, 369] width 389 height 30
click at [637, 375] on input "R$ 100,00" at bounding box center [683, 369] width 389 height 30
click at [636, 375] on input "R$ 100,00" at bounding box center [683, 369] width 389 height 30
click at [681, 298] on div "Quanto deseja sacar da Conta Digital? R$ 0,00 ​ Saldo total*: R$ ****** *Corres…" at bounding box center [904, 456] width 830 height 330
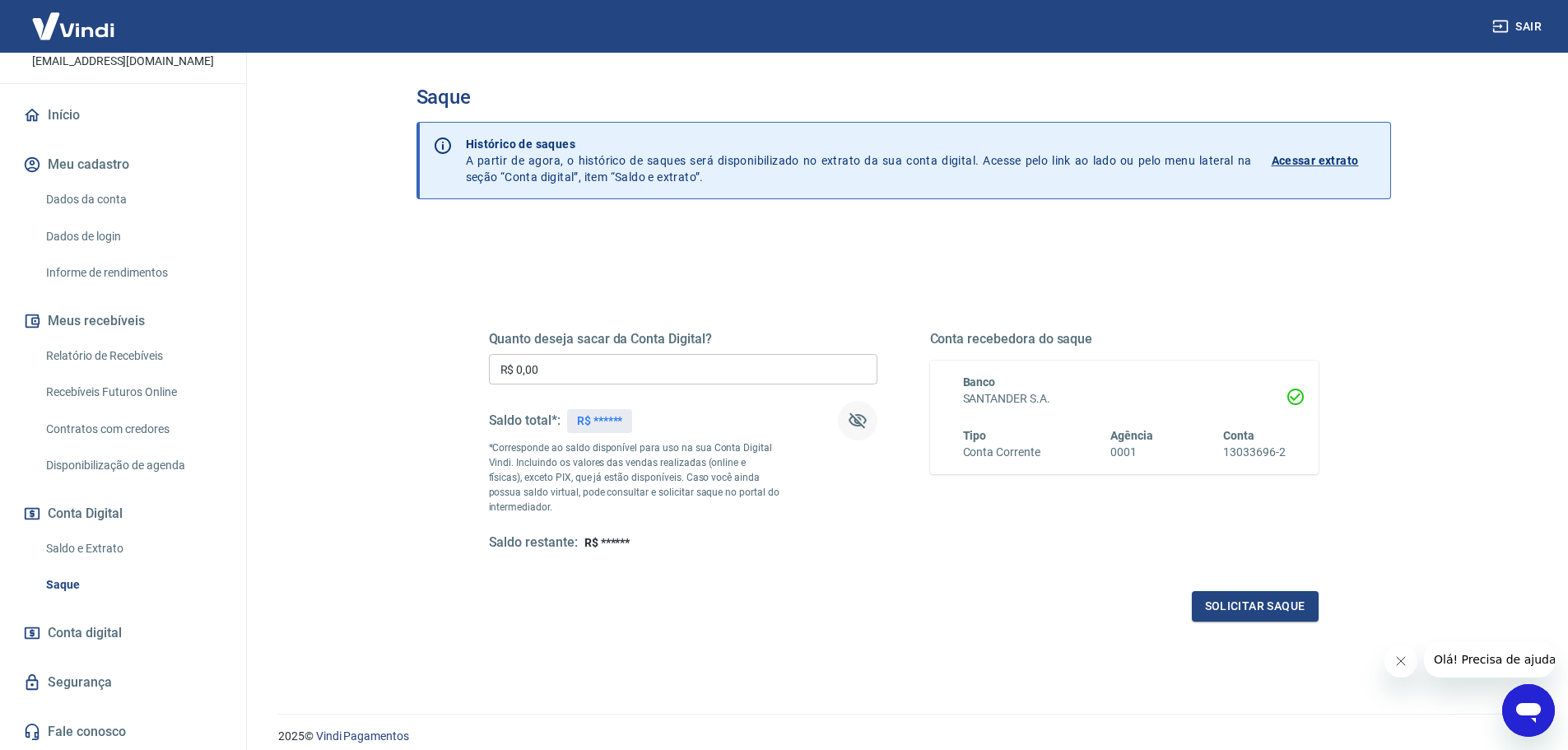
click at [858, 425] on icon "button" at bounding box center [858, 420] width 20 height 20
click at [647, 376] on input "R$ 0,00" at bounding box center [683, 369] width 389 height 30
type input "R$ 0,97"
